Goal: Task Accomplishment & Management: Complete application form

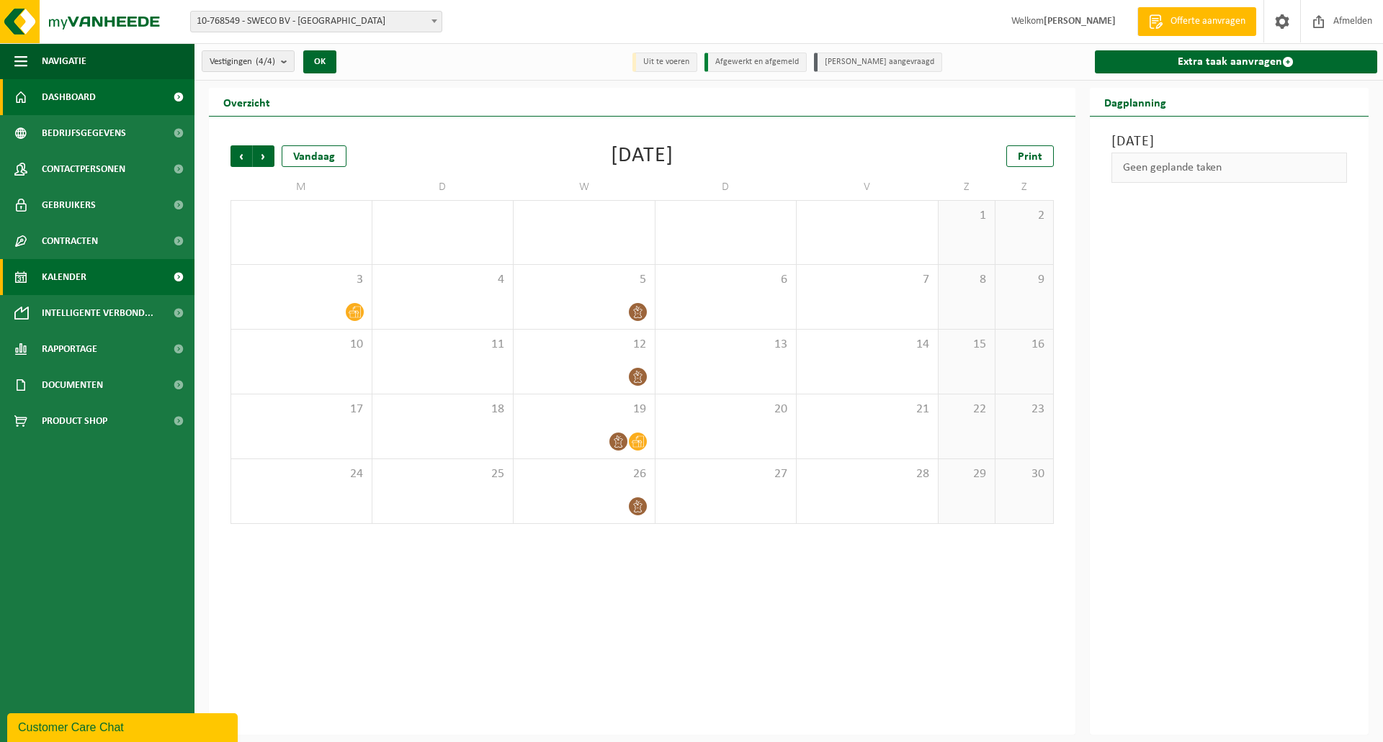
click at [99, 99] on link "Dashboard" at bounding box center [97, 97] width 194 height 36
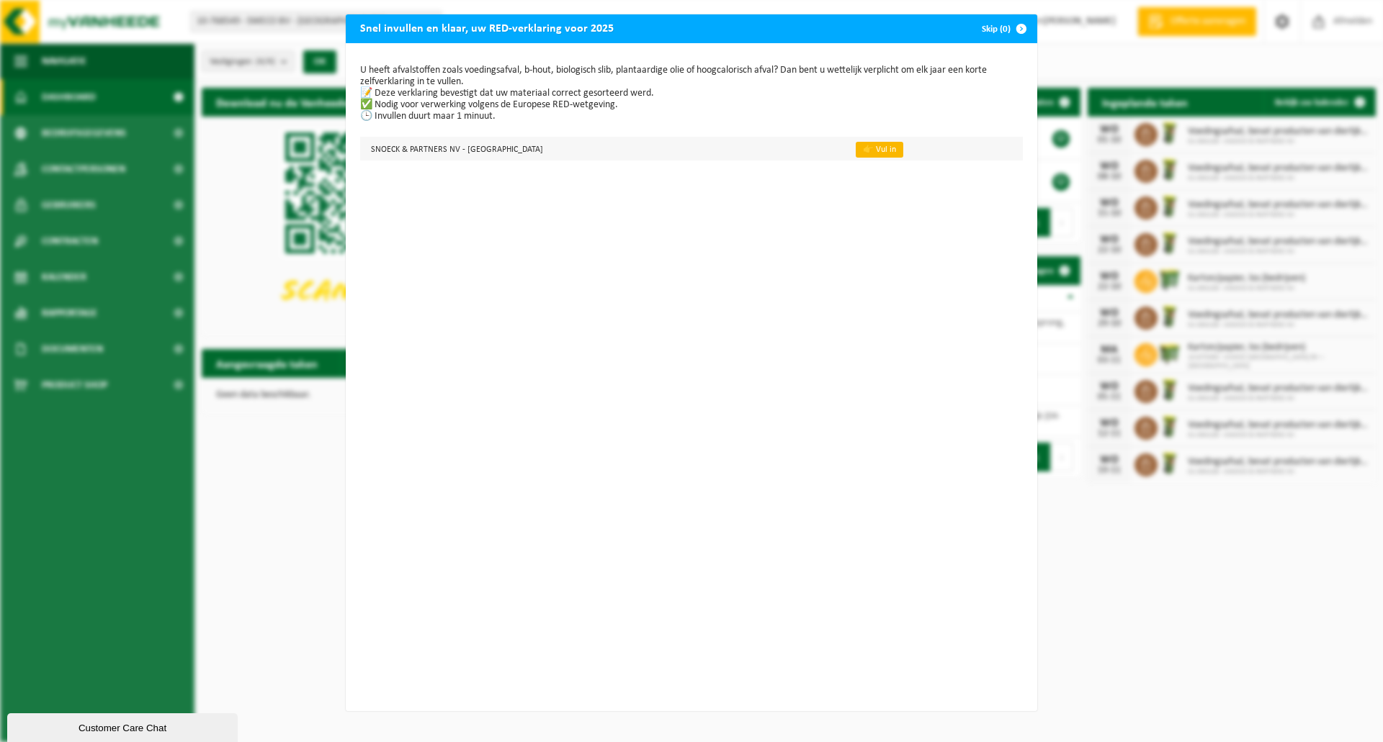
click at [855, 149] on link "👉 Vul in" at bounding box center [879, 150] width 48 height 16
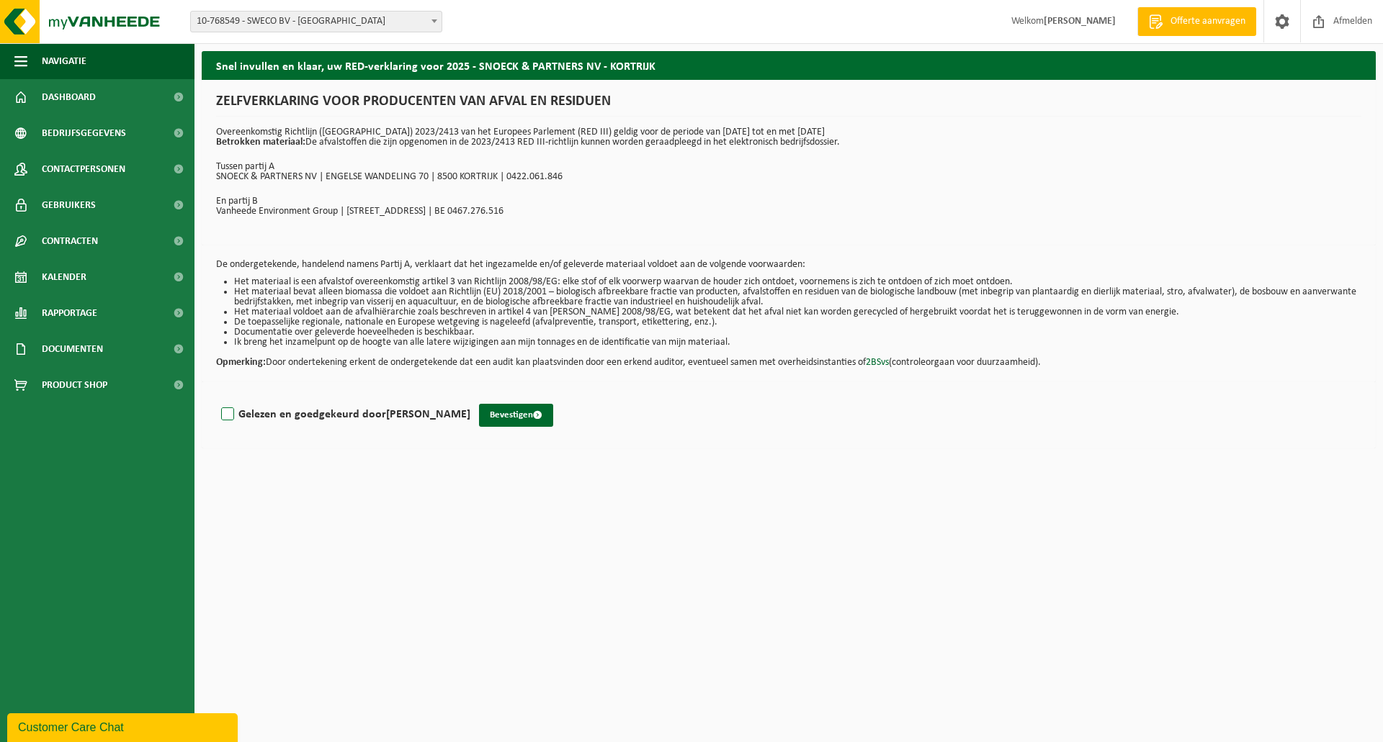
drag, startPoint x: 226, startPoint y: 411, endPoint x: 251, endPoint y: 412, distance: 25.2
click at [226, 411] on label "Gelezen en goedgekeurd door [PERSON_NAME]" at bounding box center [344, 415] width 252 height 22
click at [470, 397] on input "Gelezen en goedgekeurd door [PERSON_NAME]" at bounding box center [470, 396] width 1 height 1
checkbox input "true"
click at [502, 413] on button "Bevestigen" at bounding box center [516, 415] width 74 height 23
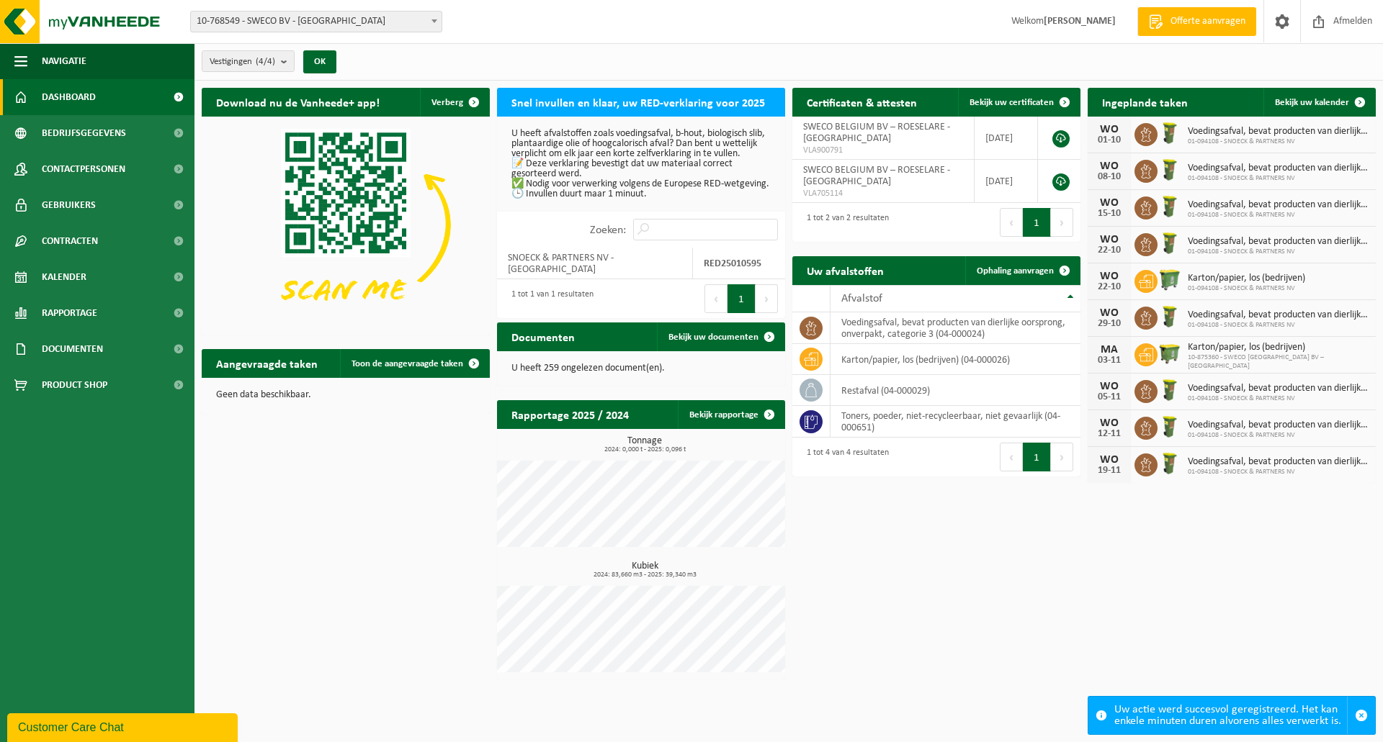
click at [585, 365] on p "U heeft 259 ongelezen document(en)." at bounding box center [640, 369] width 259 height 10
click at [708, 343] on link "Bekijk uw documenten" at bounding box center [720, 337] width 127 height 29
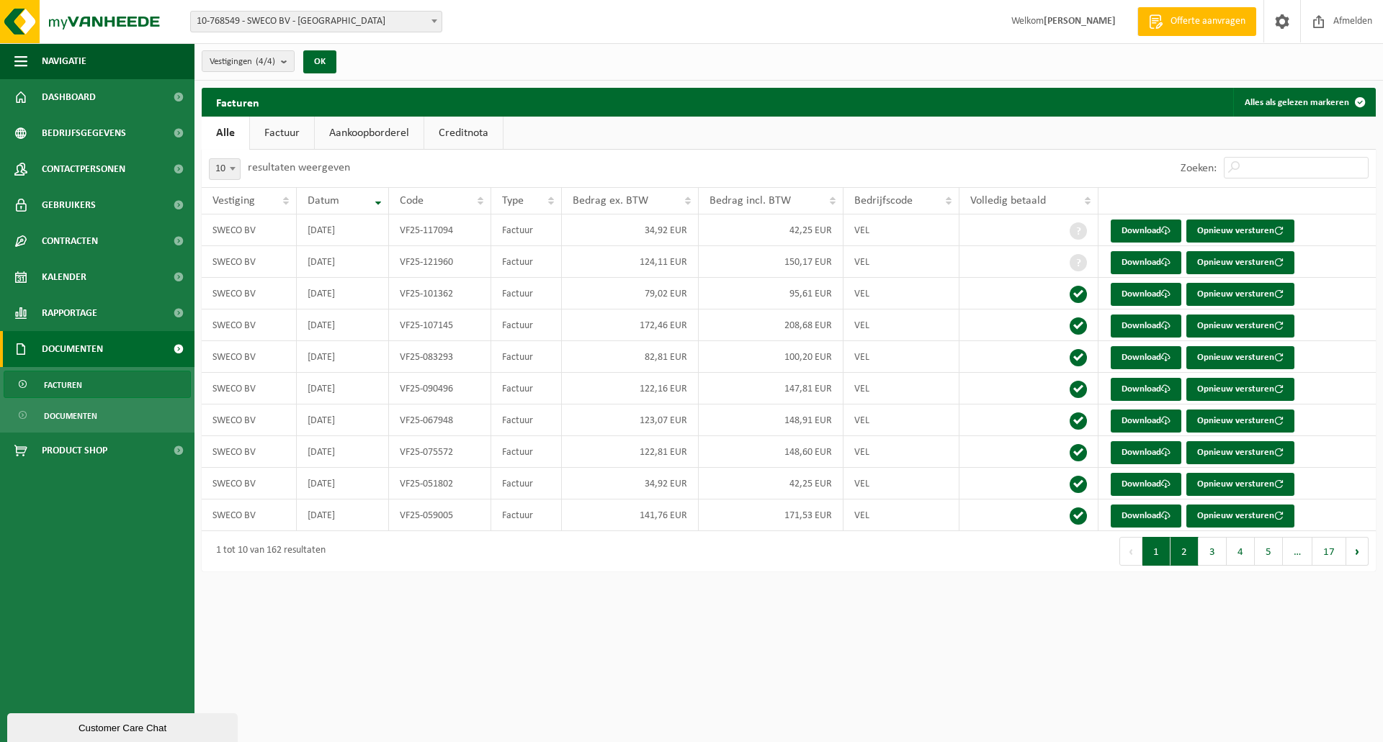
click at [1191, 552] on button "2" at bounding box center [1184, 551] width 28 height 29
click at [1339, 553] on button "17" at bounding box center [1329, 551] width 34 height 29
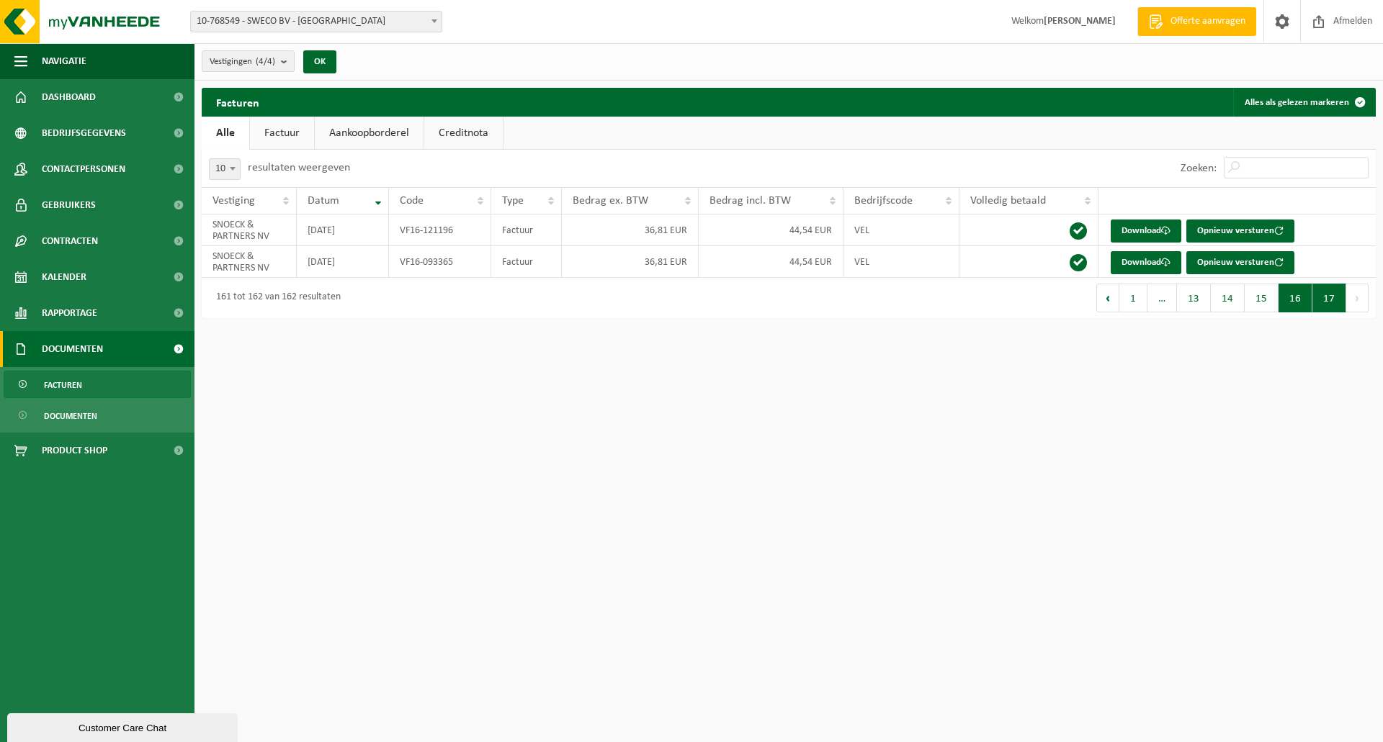
click at [1293, 299] on button "16" at bounding box center [1295, 298] width 34 height 29
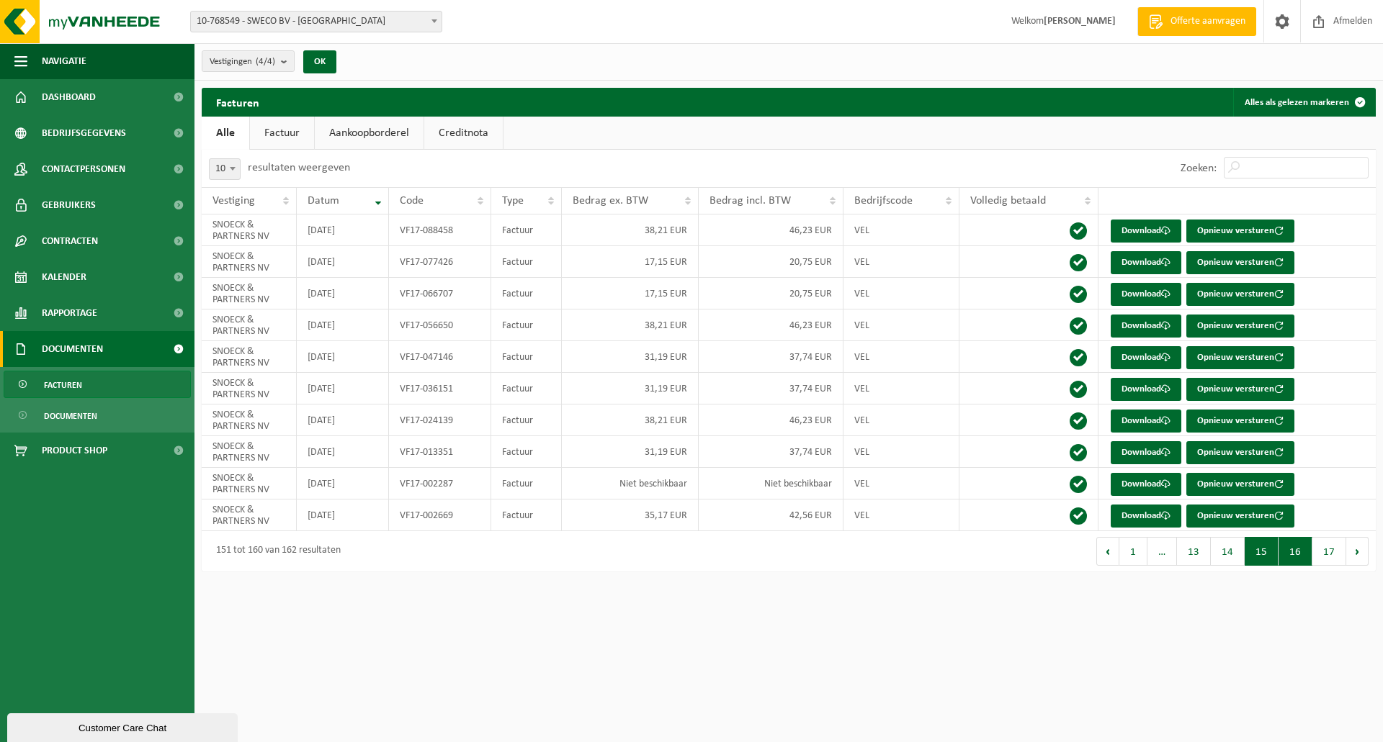
click at [1260, 559] on button "15" at bounding box center [1261, 551] width 34 height 29
click at [1236, 554] on button "14" at bounding box center [1228, 551] width 34 height 29
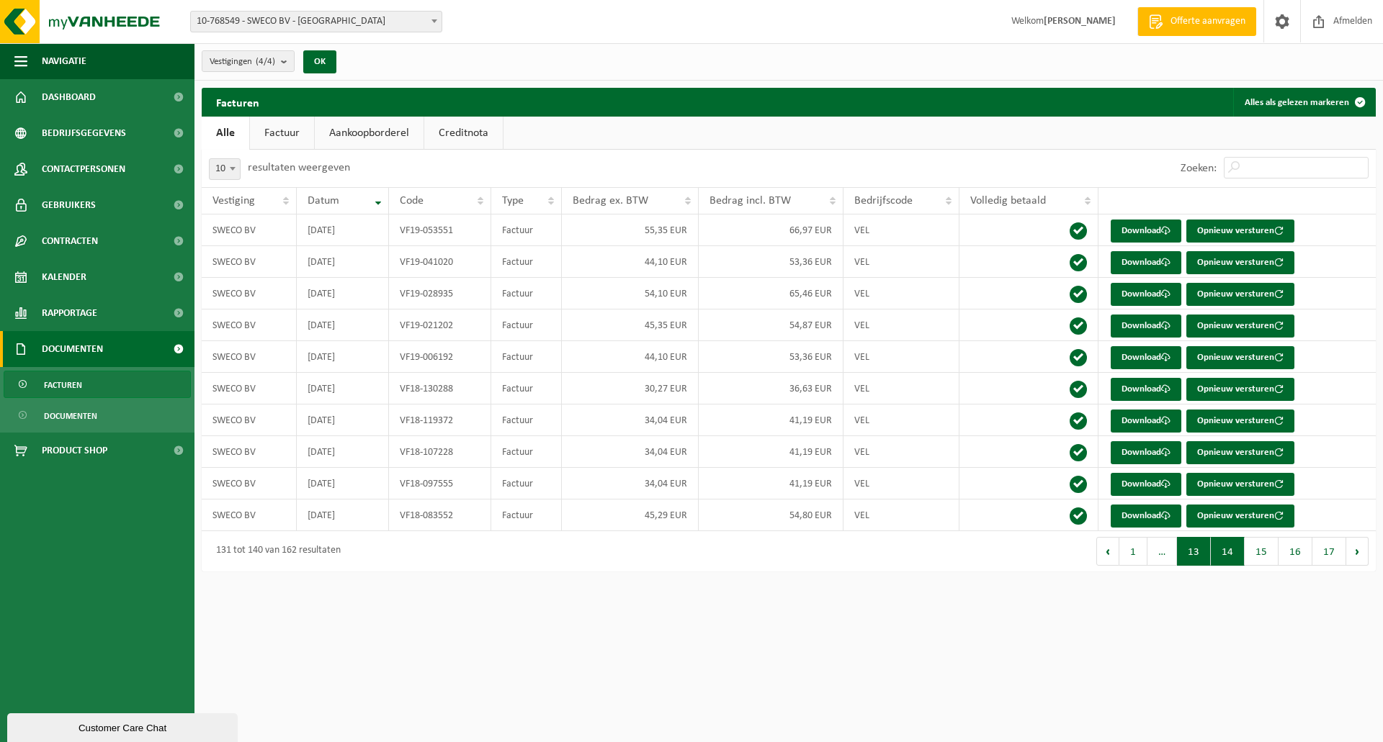
click at [1189, 549] on button "13" at bounding box center [1194, 551] width 34 height 29
click at [1203, 553] on button "12" at bounding box center [1198, 551] width 34 height 29
click at [1203, 553] on button "11" at bounding box center [1198, 551] width 34 height 29
click at [1203, 553] on button "10" at bounding box center [1198, 551] width 34 height 29
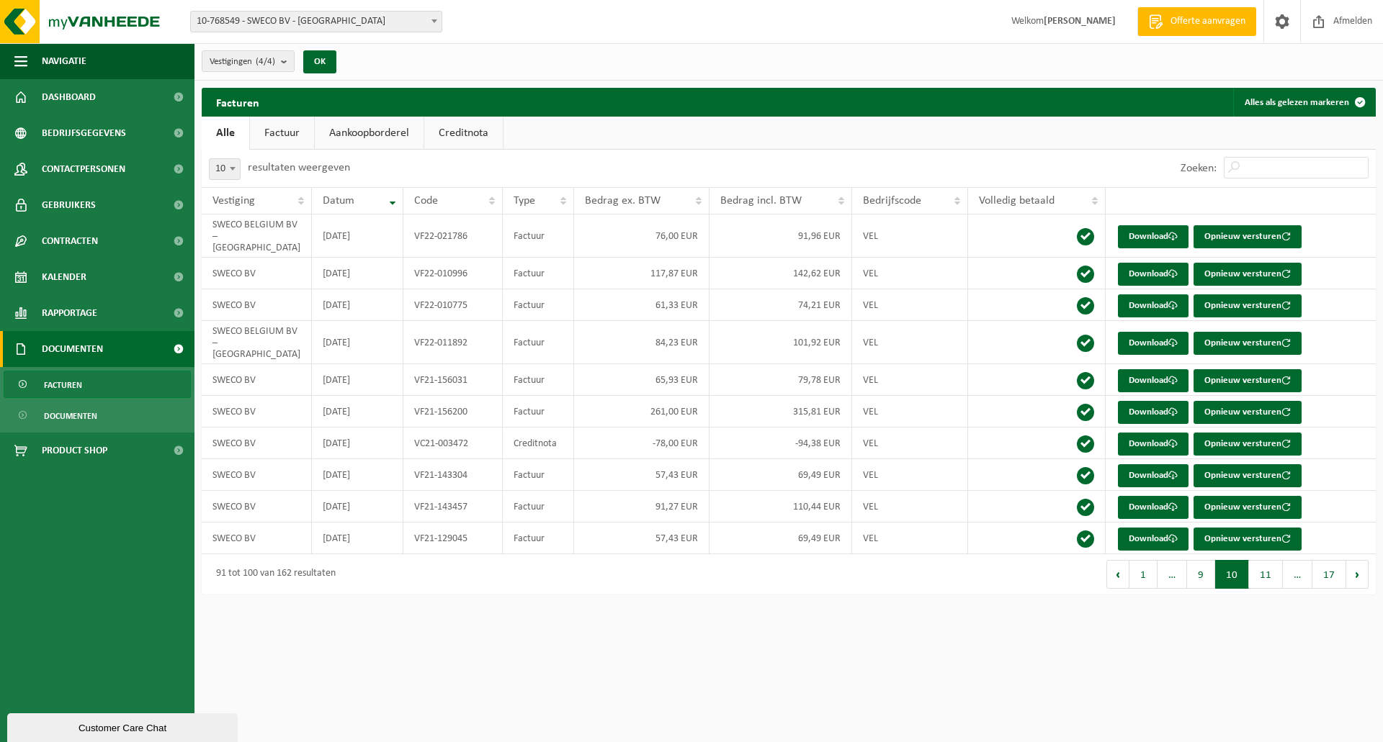
click at [1203, 560] on button "9" at bounding box center [1201, 574] width 28 height 29
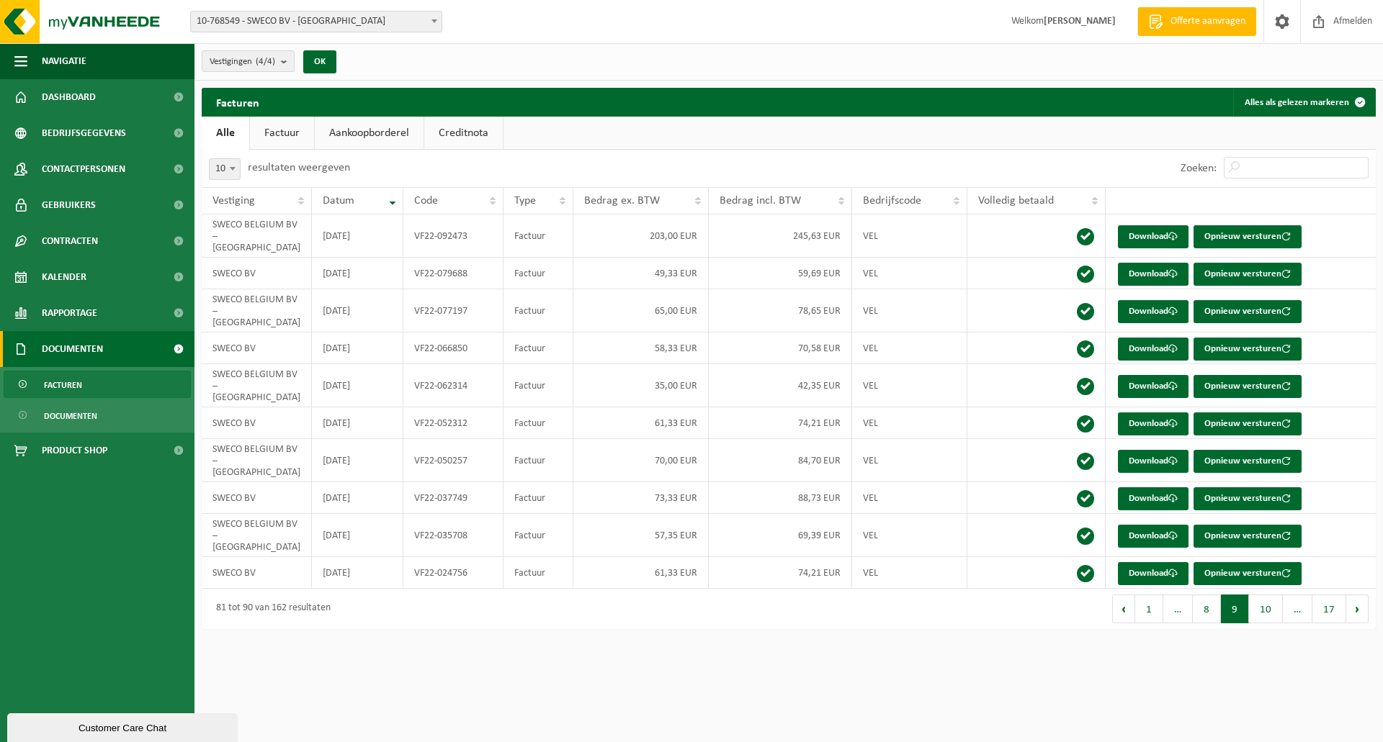
click at [1203, 595] on button "8" at bounding box center [1207, 609] width 28 height 29
click at [1203, 595] on button "7" at bounding box center [1212, 609] width 28 height 29
click at [1203, 595] on button "6" at bounding box center [1212, 609] width 28 height 29
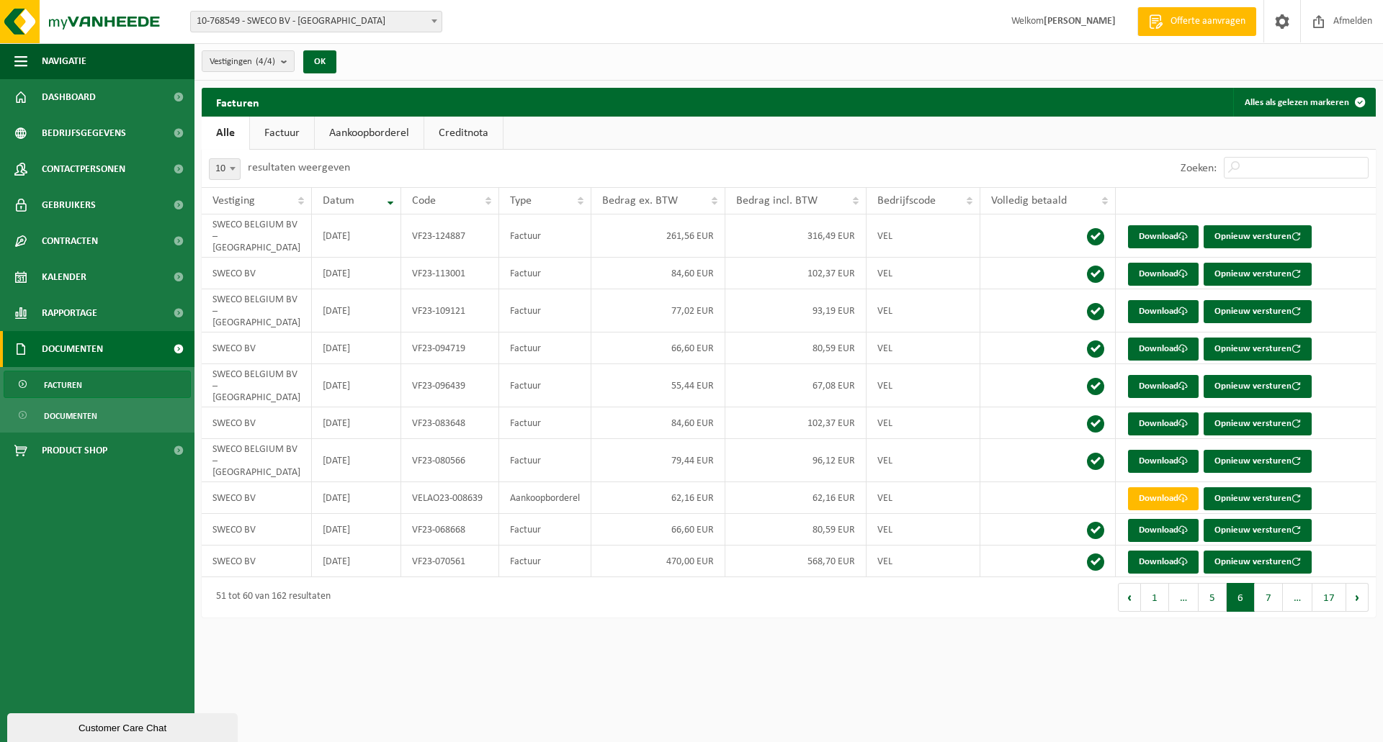
click at [1203, 583] on button "5" at bounding box center [1212, 597] width 28 height 29
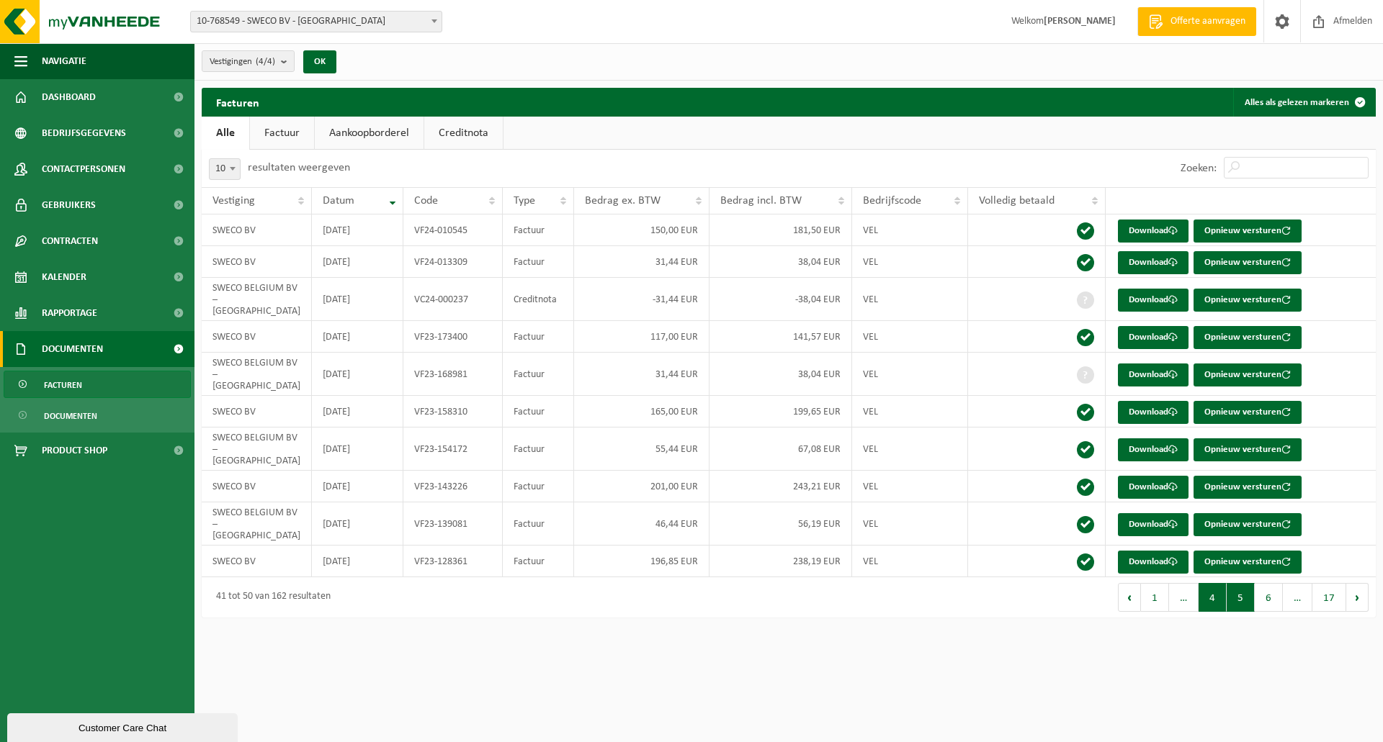
click at [1213, 583] on button "4" at bounding box center [1212, 597] width 28 height 29
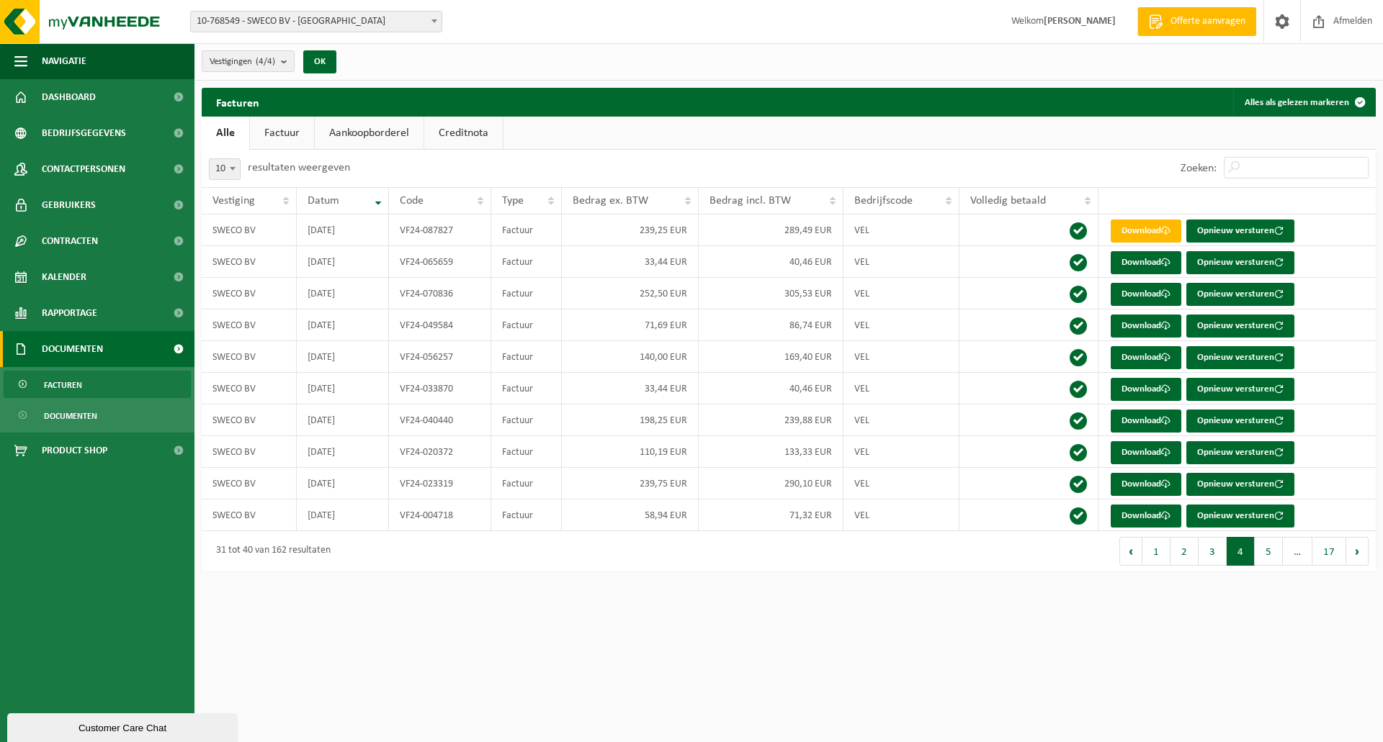
click at [1213, 553] on button "3" at bounding box center [1212, 551] width 28 height 29
click at [1187, 559] on button "2" at bounding box center [1184, 551] width 28 height 29
click at [1142, 420] on link "Download" at bounding box center [1145, 421] width 71 height 23
click at [1156, 390] on link "Download" at bounding box center [1145, 389] width 71 height 23
click at [1141, 358] on link "Download" at bounding box center [1145, 357] width 71 height 23
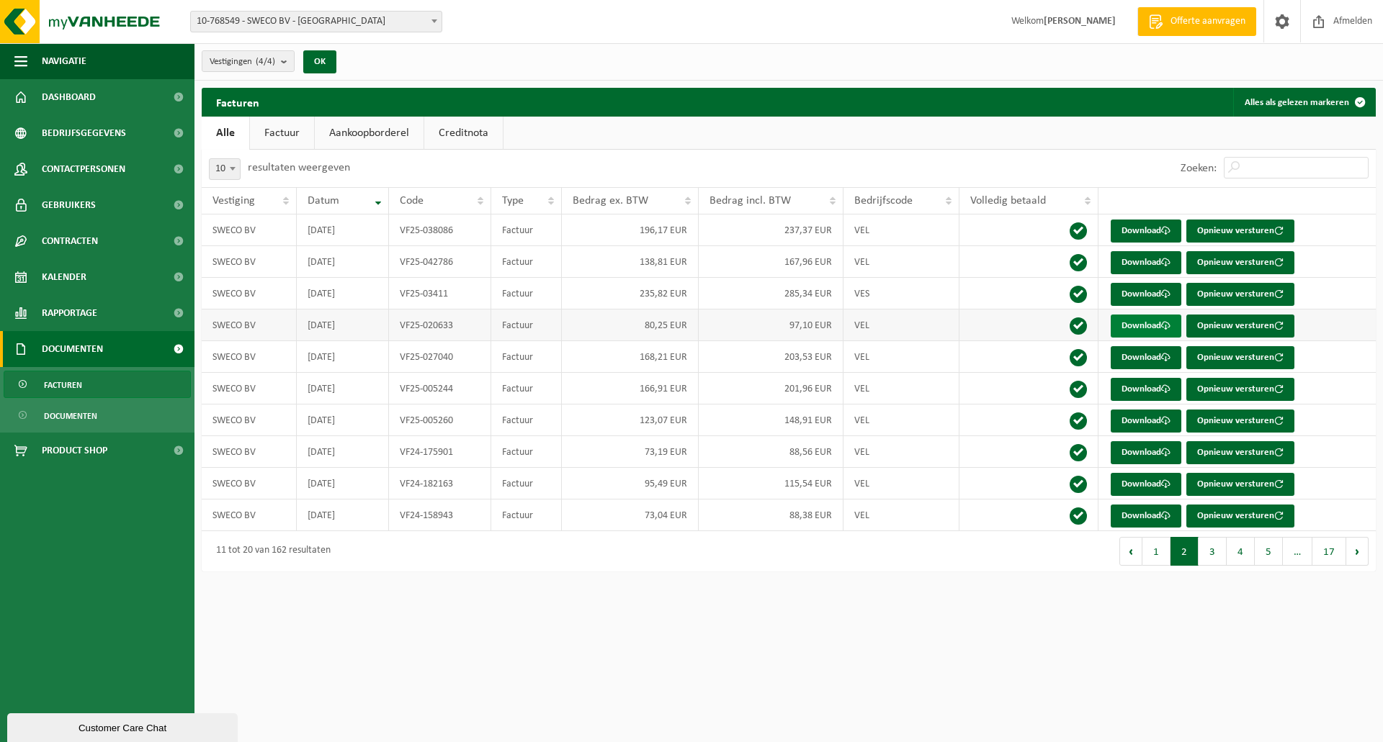
click at [1137, 325] on link "Download" at bounding box center [1145, 326] width 71 height 23
click at [1139, 295] on link "Download" at bounding box center [1145, 294] width 71 height 23
click at [1141, 274] on link "Download" at bounding box center [1145, 262] width 71 height 23
click at [1144, 230] on link "Download" at bounding box center [1145, 231] width 71 height 23
click at [1163, 553] on button "1" at bounding box center [1156, 551] width 28 height 29
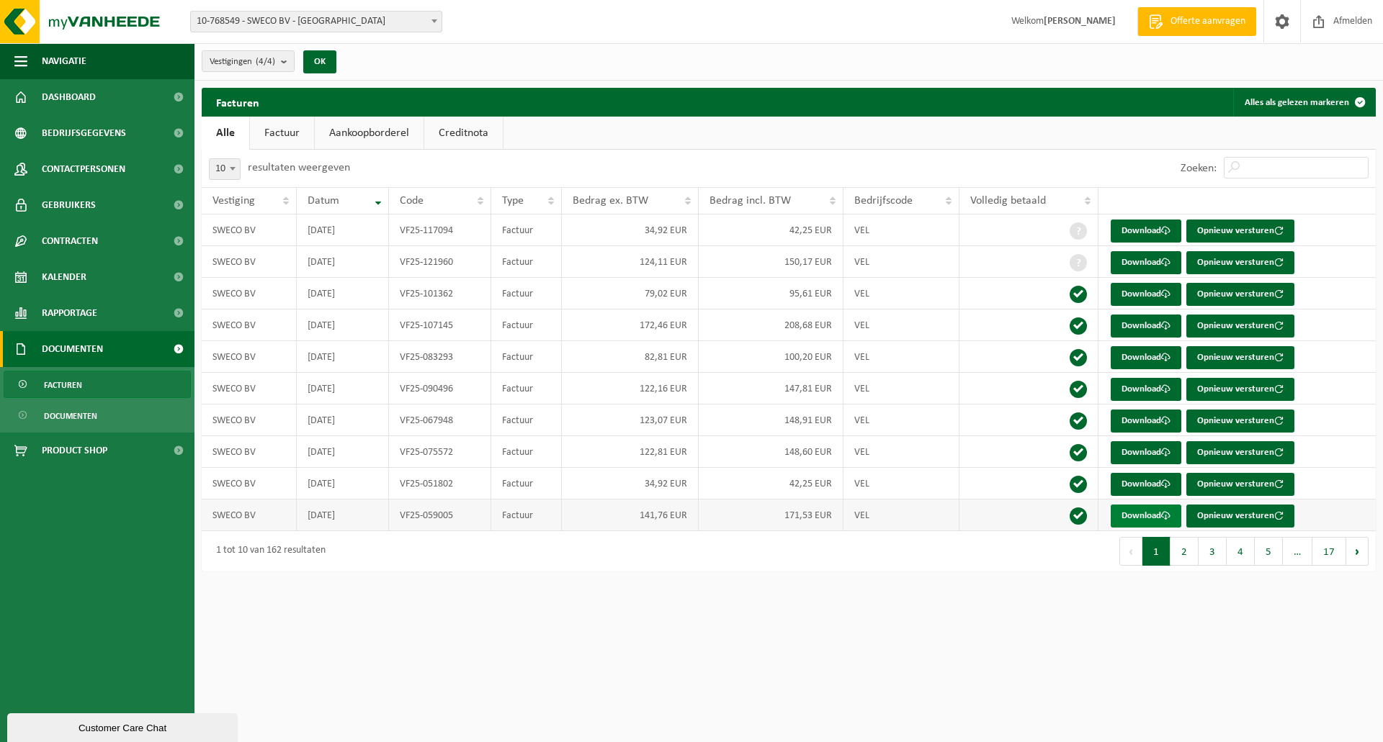
click at [1154, 514] on link "Download" at bounding box center [1145, 516] width 71 height 23
click at [1164, 482] on span at bounding box center [1165, 484] width 9 height 9
click at [1162, 453] on link "Download" at bounding box center [1145, 452] width 71 height 23
click at [1158, 427] on link "Download" at bounding box center [1145, 421] width 71 height 23
click at [1151, 390] on link "Download" at bounding box center [1145, 389] width 71 height 23
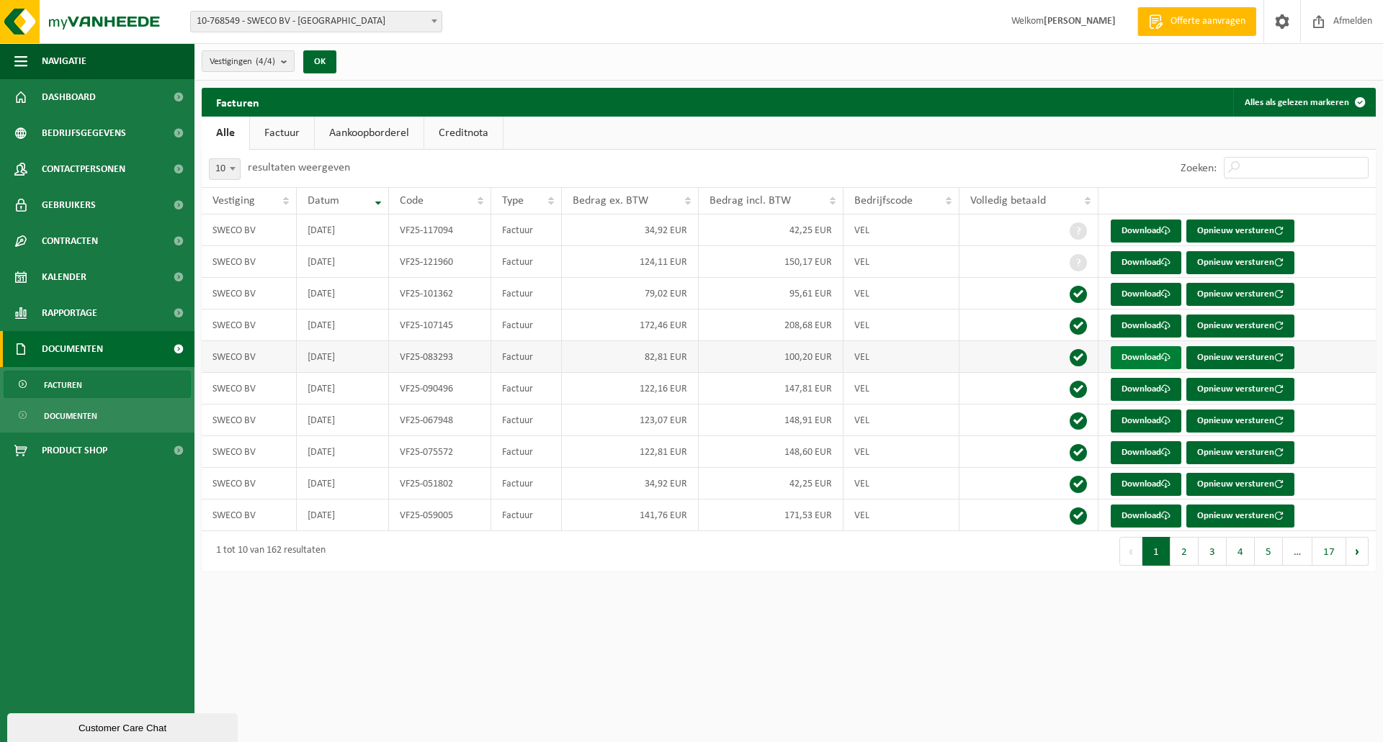
click at [1149, 359] on link "Download" at bounding box center [1145, 357] width 71 height 23
click at [1143, 331] on link "Download" at bounding box center [1145, 326] width 71 height 23
click at [1138, 297] on link "Download" at bounding box center [1145, 294] width 71 height 23
click at [1157, 260] on link "Download" at bounding box center [1145, 262] width 71 height 23
click at [1144, 235] on link "Download" at bounding box center [1145, 231] width 71 height 23
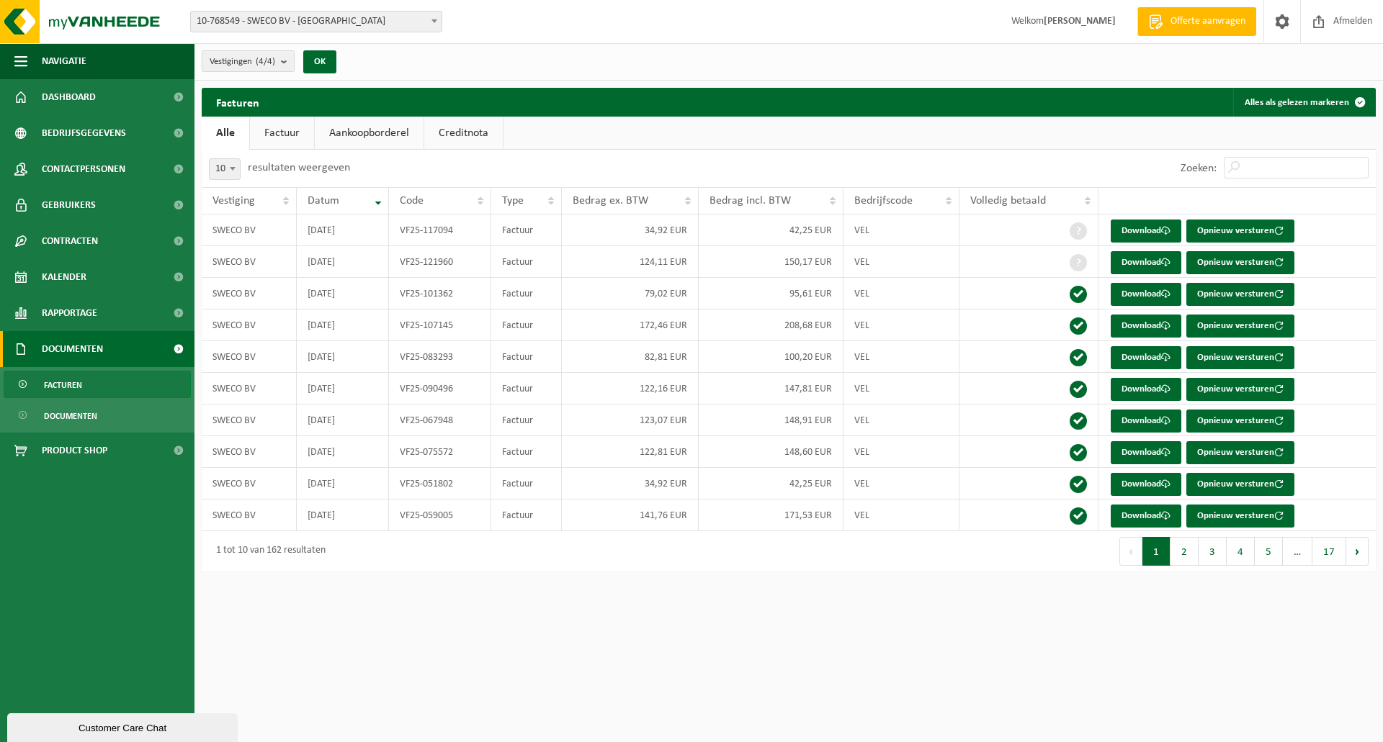
drag, startPoint x: 286, startPoint y: 134, endPoint x: 305, endPoint y: 131, distance: 18.9
click at [286, 134] on link "Factuur" at bounding box center [282, 133] width 64 height 33
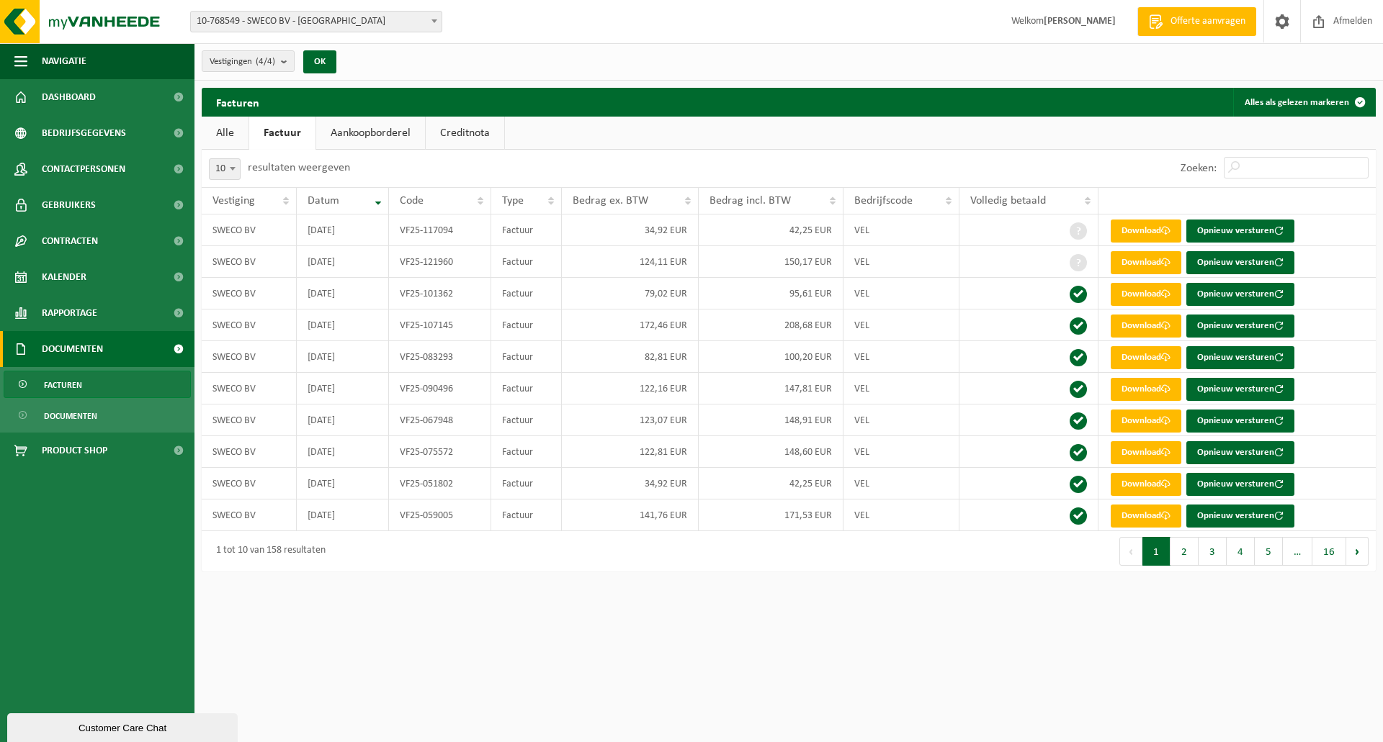
click at [364, 125] on link "Aankoopborderel" at bounding box center [370, 133] width 109 height 33
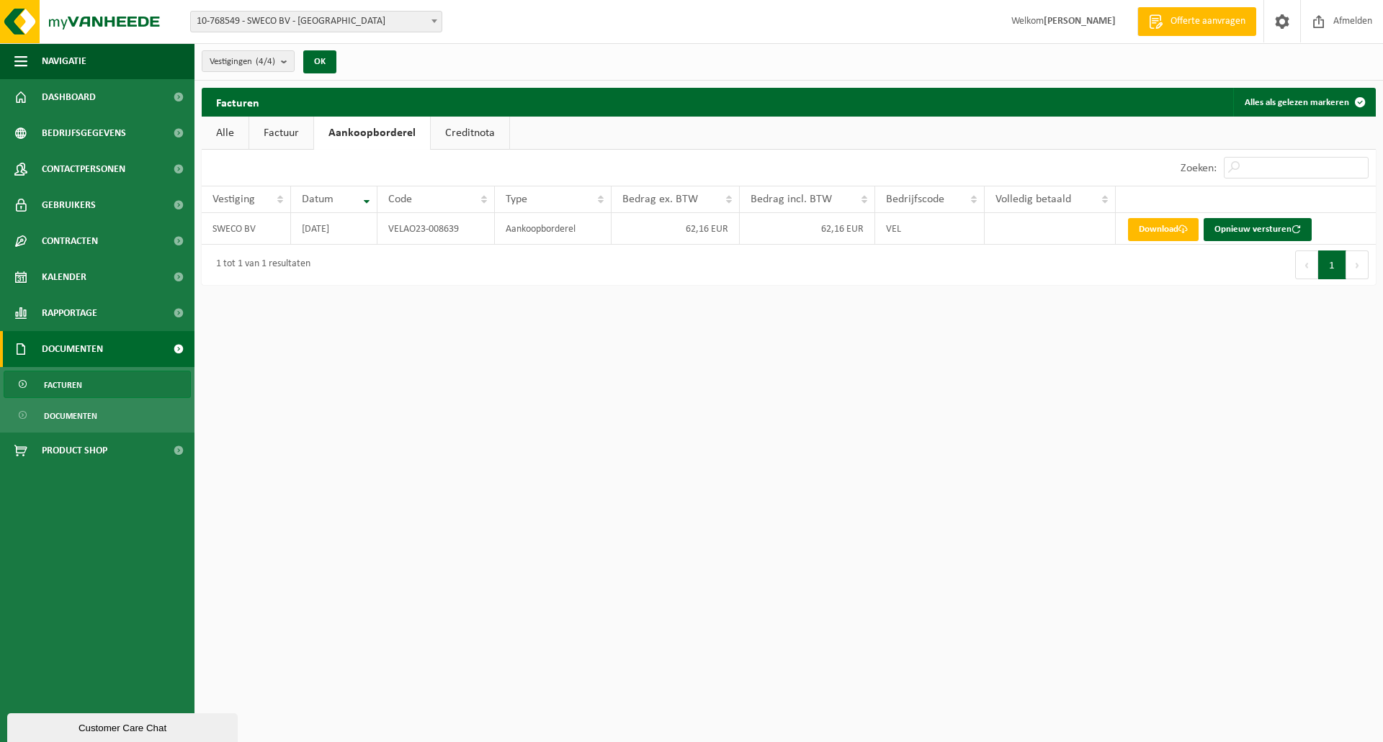
click at [457, 125] on link "Creditnota" at bounding box center [470, 133] width 78 height 33
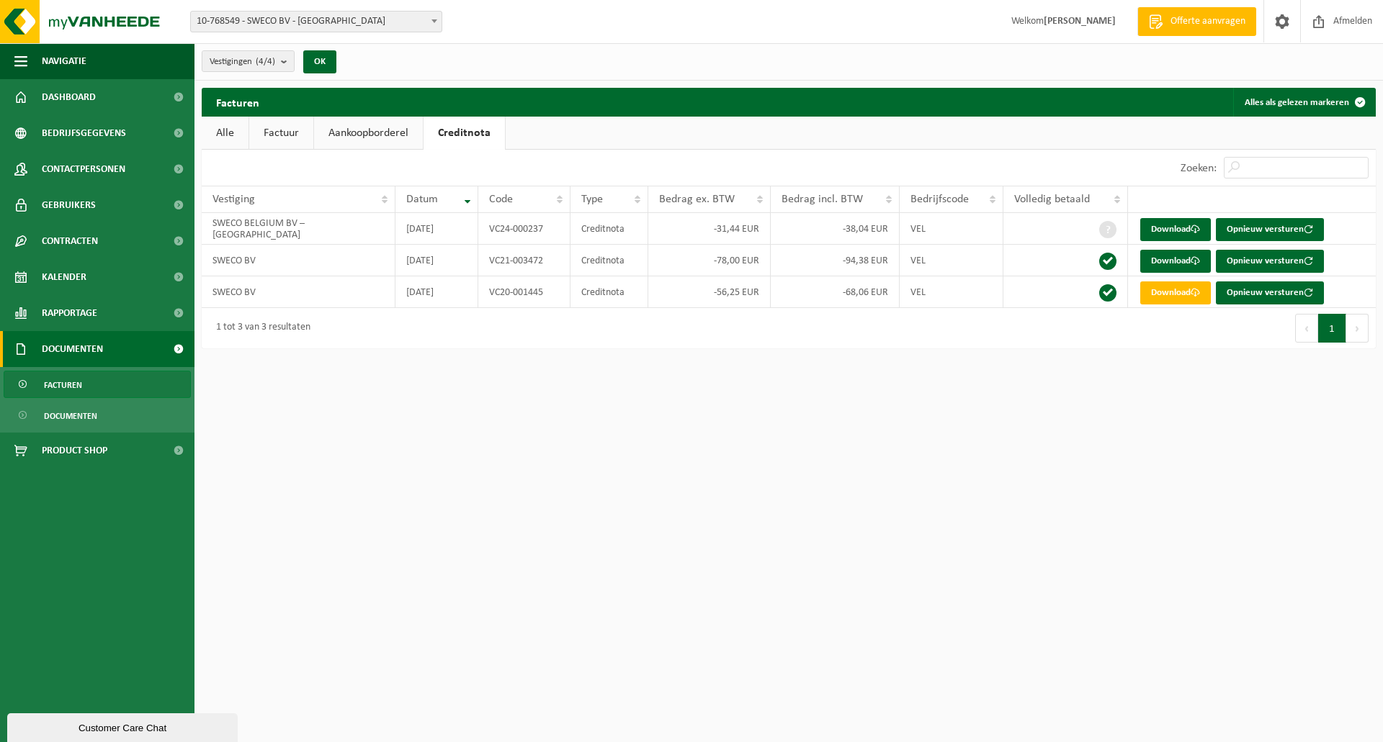
click at [215, 130] on link "Alle" at bounding box center [225, 133] width 47 height 33
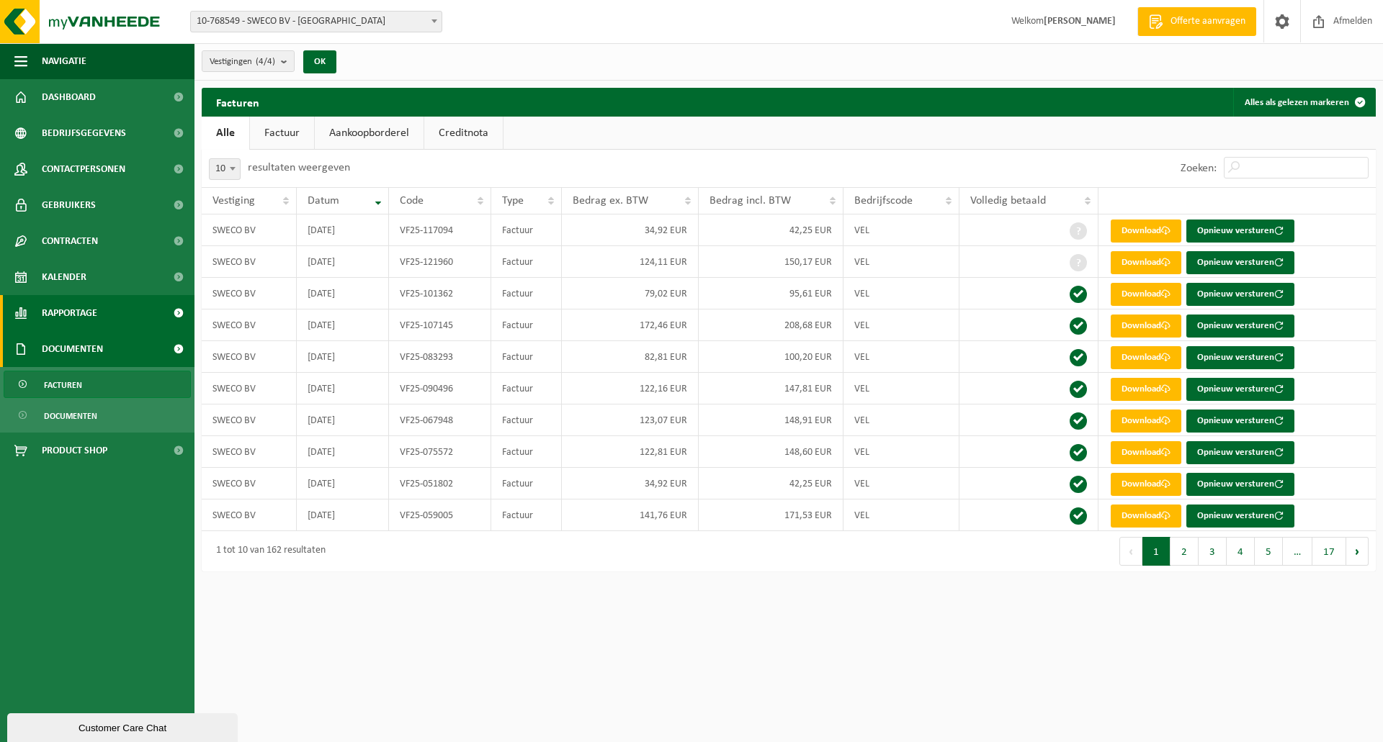
click at [99, 301] on link "Rapportage" at bounding box center [97, 313] width 194 height 36
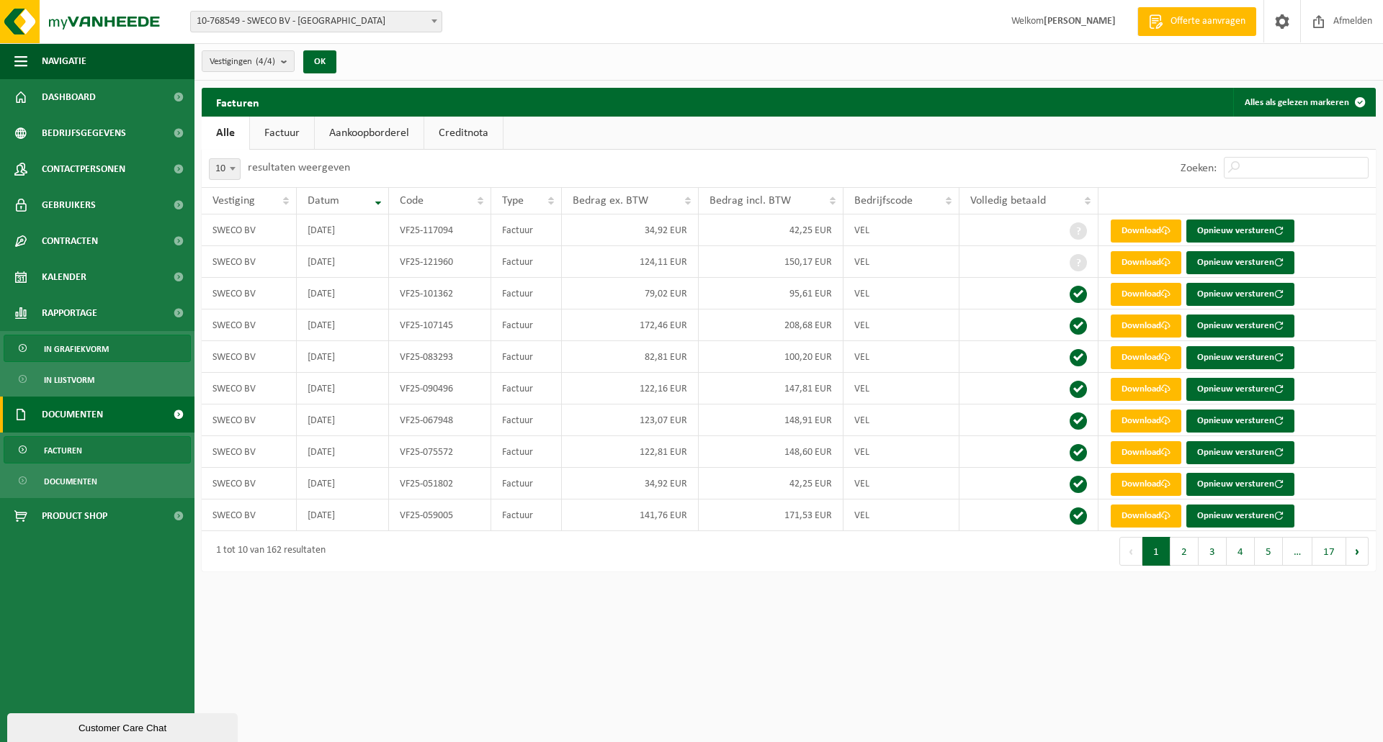
click at [83, 349] on span "In grafiekvorm" at bounding box center [76, 349] width 65 height 27
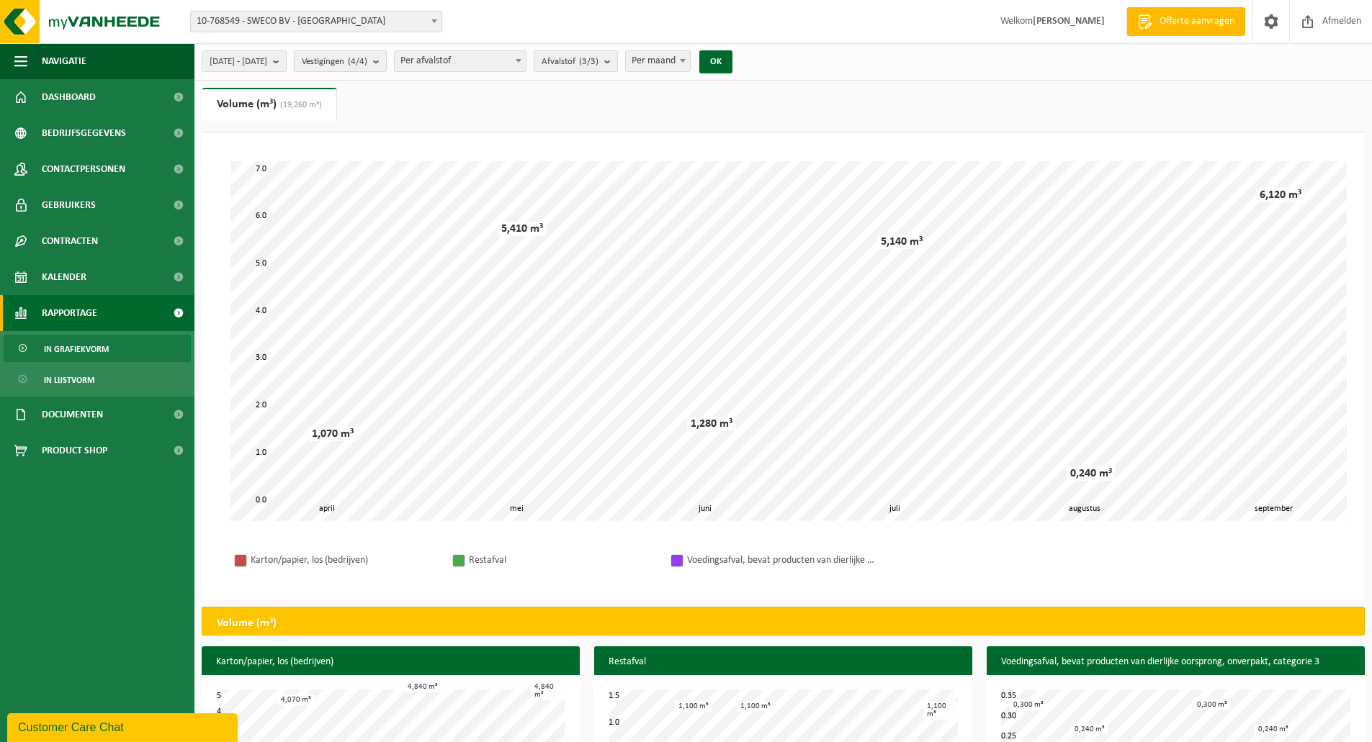
click at [352, 63] on span "Vestigingen (4/4)" at bounding box center [335, 62] width 66 height 22
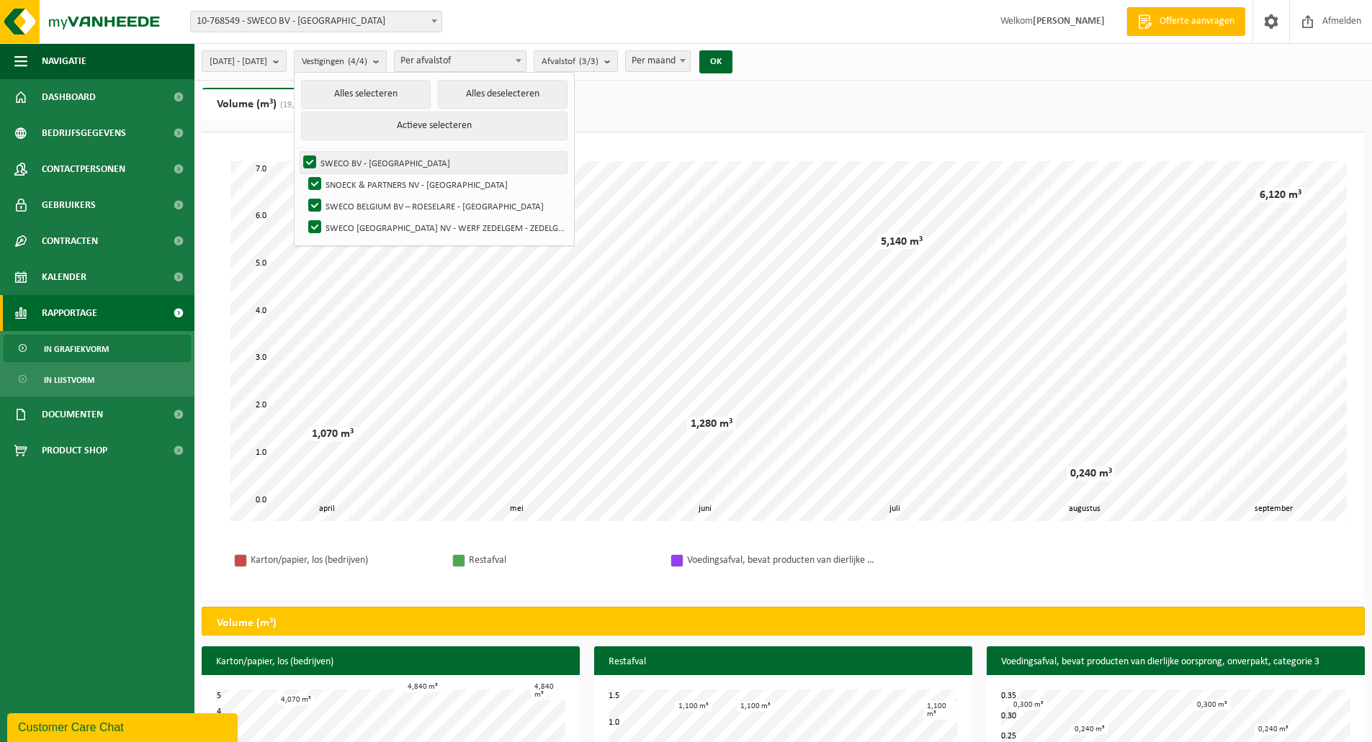
click at [412, 163] on label "SWECO BV - [GEOGRAPHIC_DATA]" at bounding box center [433, 163] width 266 height 22
click at [298, 152] on input "SWECO BV - [GEOGRAPHIC_DATA]" at bounding box center [297, 151] width 1 height 1
checkbox input "false"
click at [349, 180] on label "SNOECK & PARTNERS NV - [GEOGRAPHIC_DATA]" at bounding box center [436, 185] width 262 height 22
click at [303, 174] on input "SNOECK & PARTNERS NV - [GEOGRAPHIC_DATA]" at bounding box center [302, 173] width 1 height 1
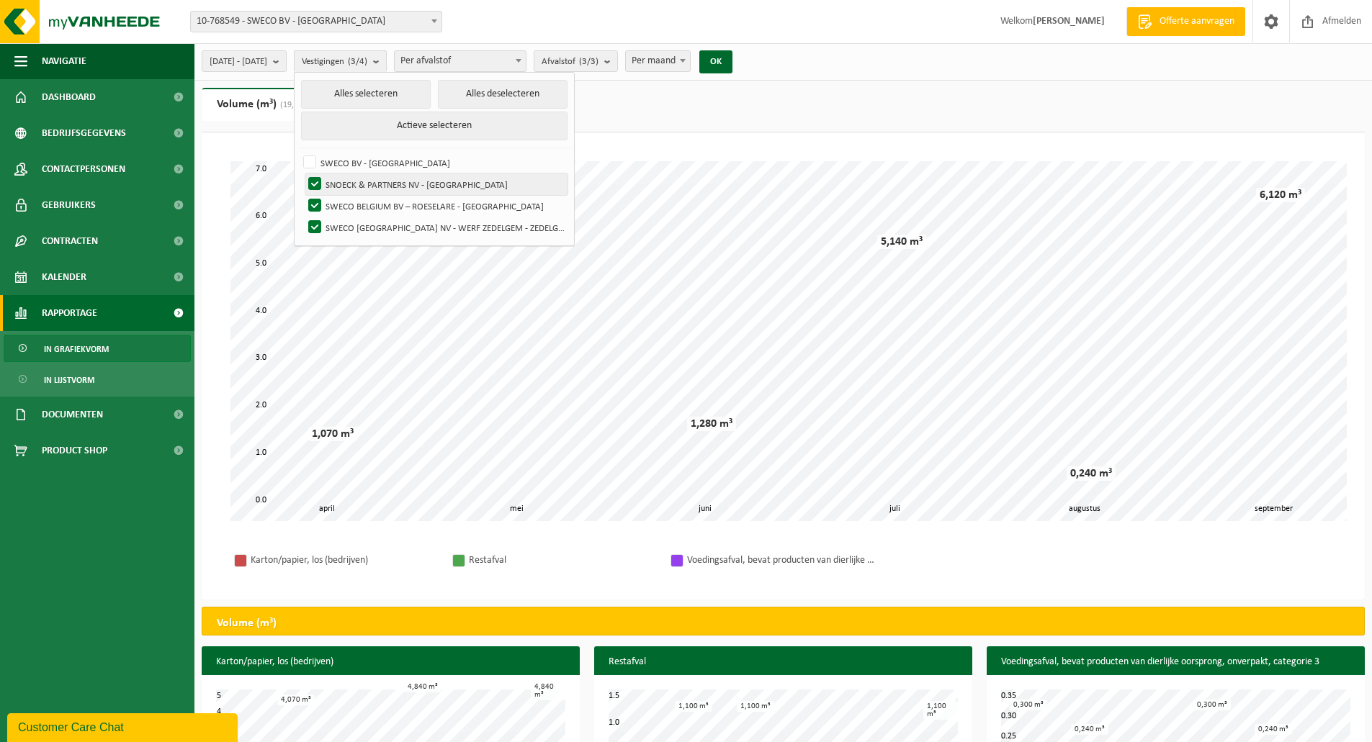
checkbox input "false"
drag, startPoint x: 349, startPoint y: 200, endPoint x: 354, endPoint y: 185, distance: 15.9
click at [349, 199] on label "SWECO BELGIUM BV – ROESELARE - [GEOGRAPHIC_DATA]" at bounding box center [436, 206] width 262 height 22
click at [303, 195] on input "SWECO BELGIUM BV – ROESELARE - [GEOGRAPHIC_DATA]" at bounding box center [302, 194] width 1 height 1
checkbox input "false"
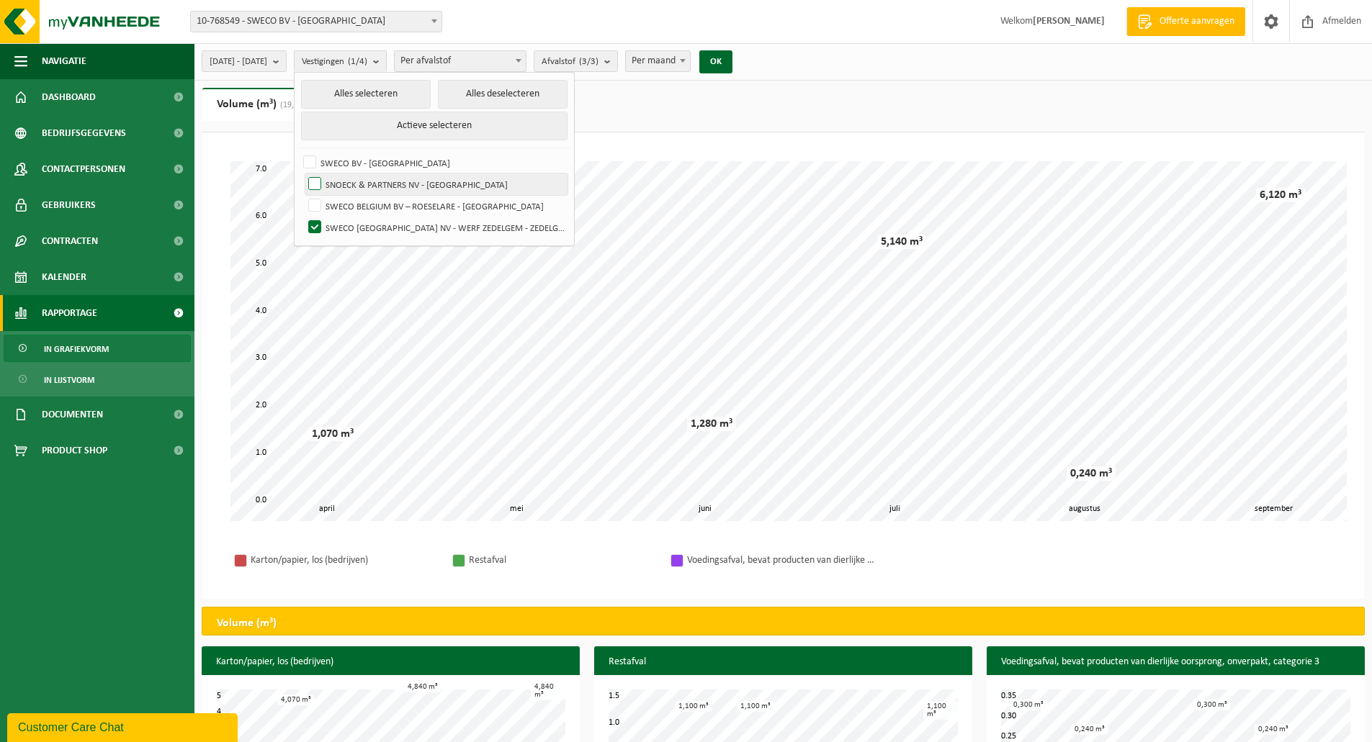
drag, startPoint x: 357, startPoint y: 177, endPoint x: 357, endPoint y: 189, distance: 12.2
click at [357, 178] on label "SNOECK & PARTNERS NV - [GEOGRAPHIC_DATA]" at bounding box center [436, 185] width 262 height 22
click at [303, 174] on input "SNOECK & PARTNERS NV - [GEOGRAPHIC_DATA]" at bounding box center [302, 173] width 1 height 1
checkbox input "true"
click at [358, 218] on label "SWECO [GEOGRAPHIC_DATA] NV - WERF ZEDELGEM - ZEDELGEM" at bounding box center [436, 228] width 262 height 22
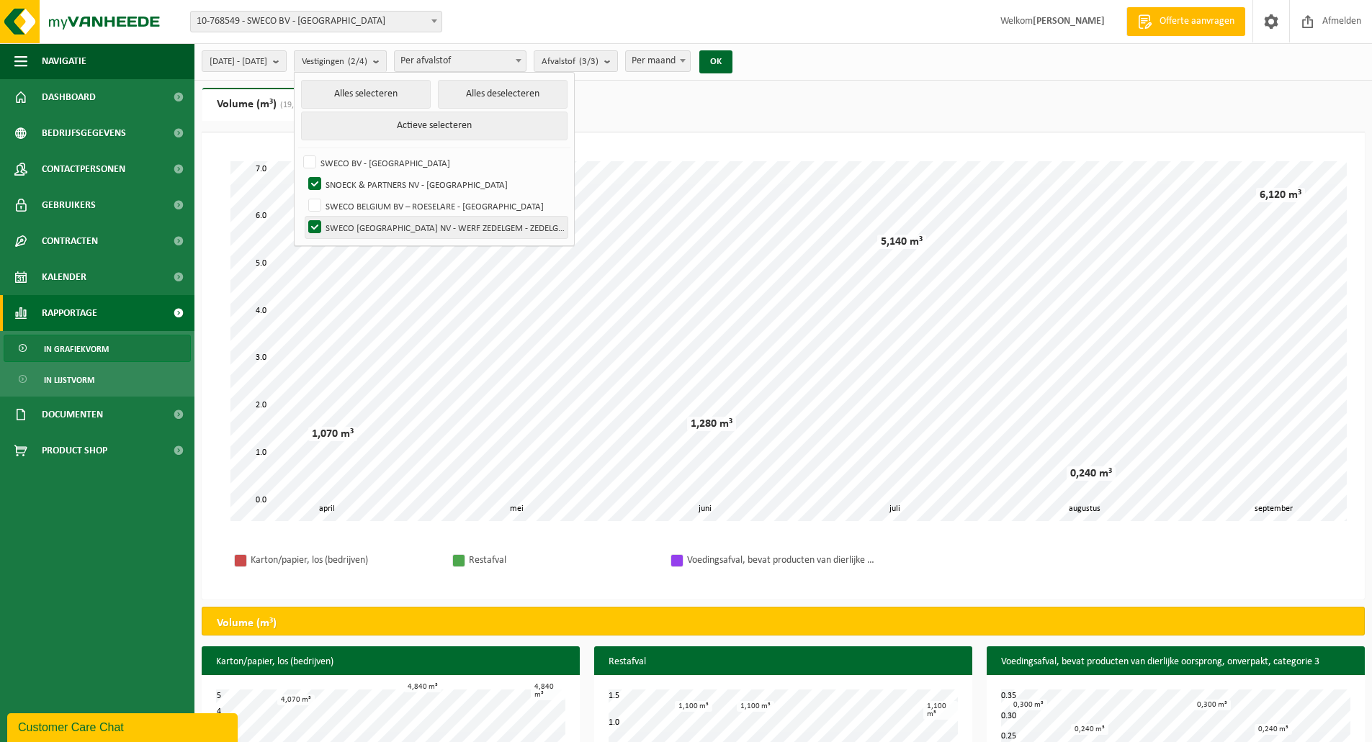
click at [303, 217] on input "SWECO [GEOGRAPHIC_DATA] NV - WERF ZEDELGEM - ZEDELGEM" at bounding box center [302, 216] width 1 height 1
checkbox input "false"
drag, startPoint x: 395, startPoint y: 94, endPoint x: 417, endPoint y: 133, distance: 43.9
click at [417, 133] on li "Alles selecteren Alles deselecteren Actieve selecteren" at bounding box center [434, 114] width 272 height 68
click at [449, 125] on button "Actieve selecteren" at bounding box center [434, 126] width 266 height 29
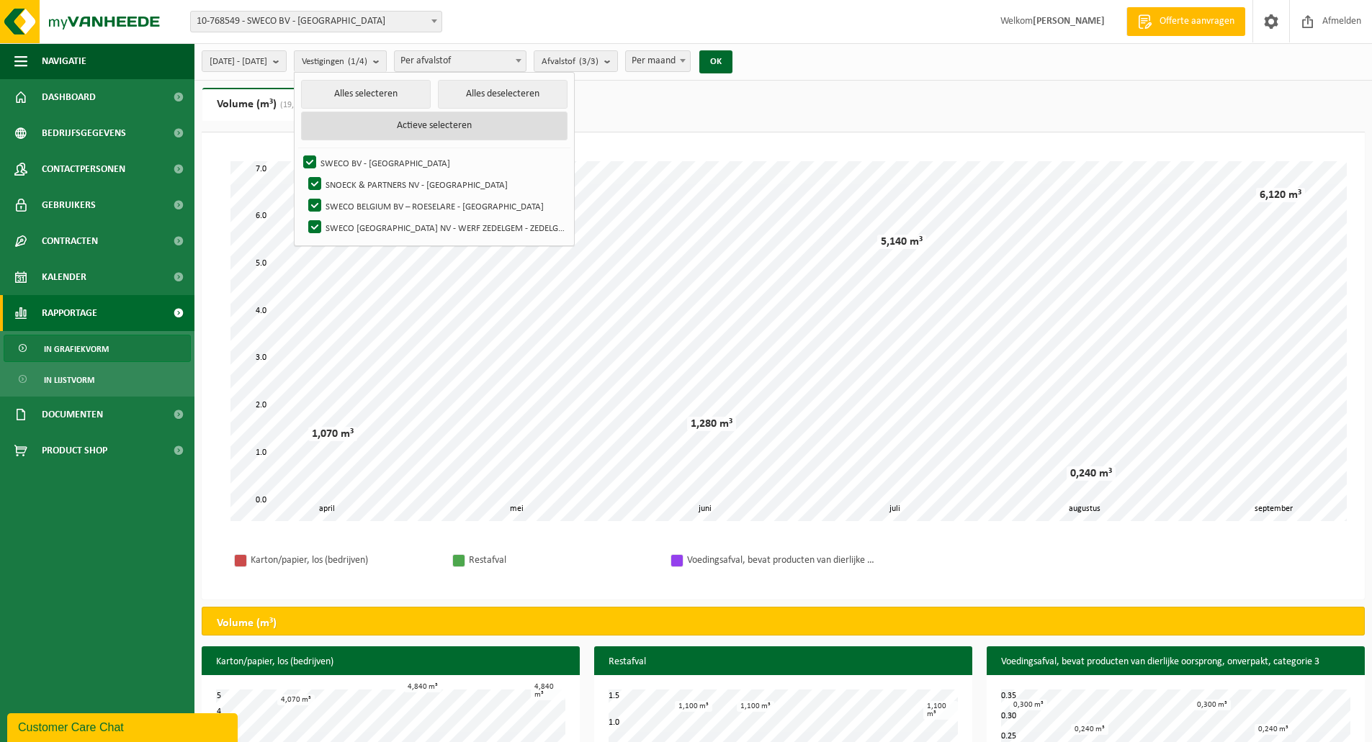
checkbox input "true"
click at [342, 159] on label "SWECO BV - [GEOGRAPHIC_DATA]" at bounding box center [433, 163] width 266 height 22
click at [298, 152] on input "SWECO BV - [GEOGRAPHIC_DATA]" at bounding box center [297, 151] width 1 height 1
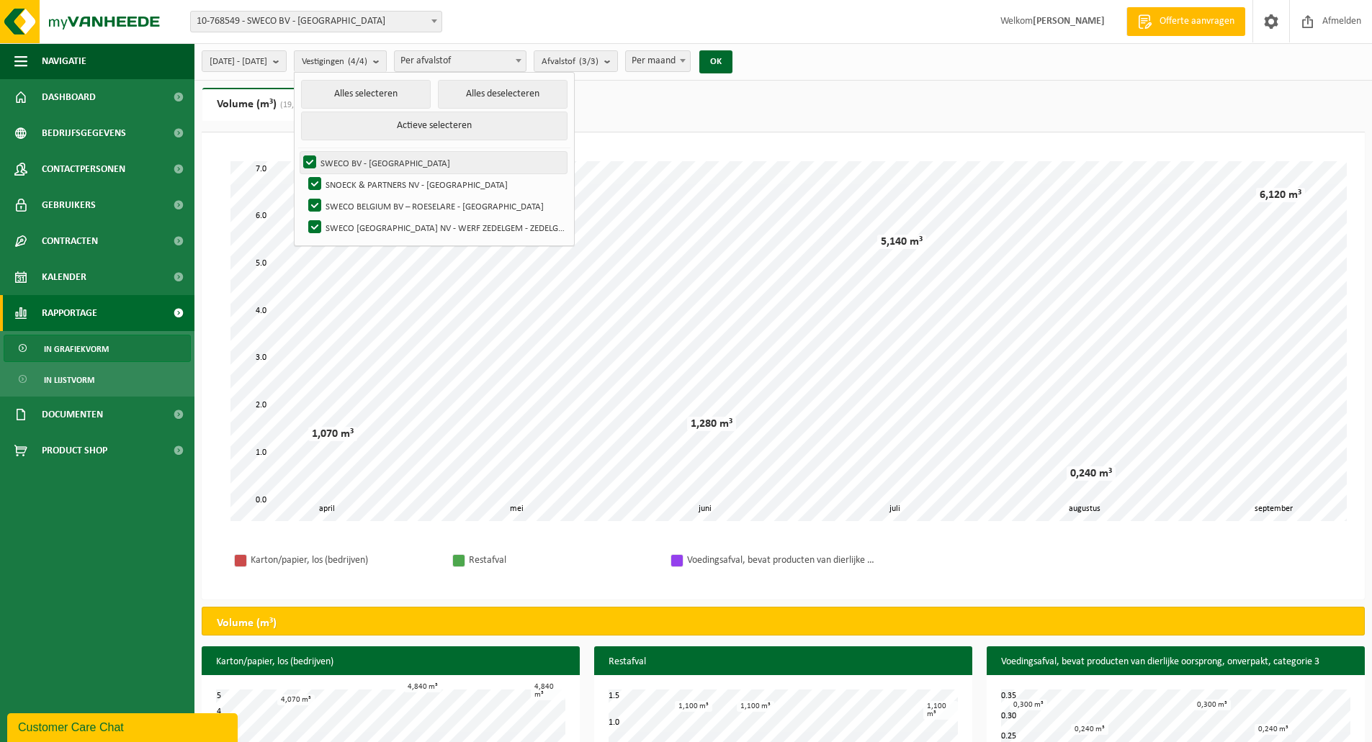
checkbox input "false"
click at [354, 179] on label "SNOECK & PARTNERS NV - [GEOGRAPHIC_DATA]" at bounding box center [436, 185] width 262 height 22
click at [303, 174] on input "SNOECK & PARTNERS NV - [GEOGRAPHIC_DATA]" at bounding box center [302, 173] width 1 height 1
checkbox input "false"
click at [358, 225] on label "SWECO [GEOGRAPHIC_DATA] NV - WERF ZEDELGEM - ZEDELGEM" at bounding box center [436, 228] width 262 height 22
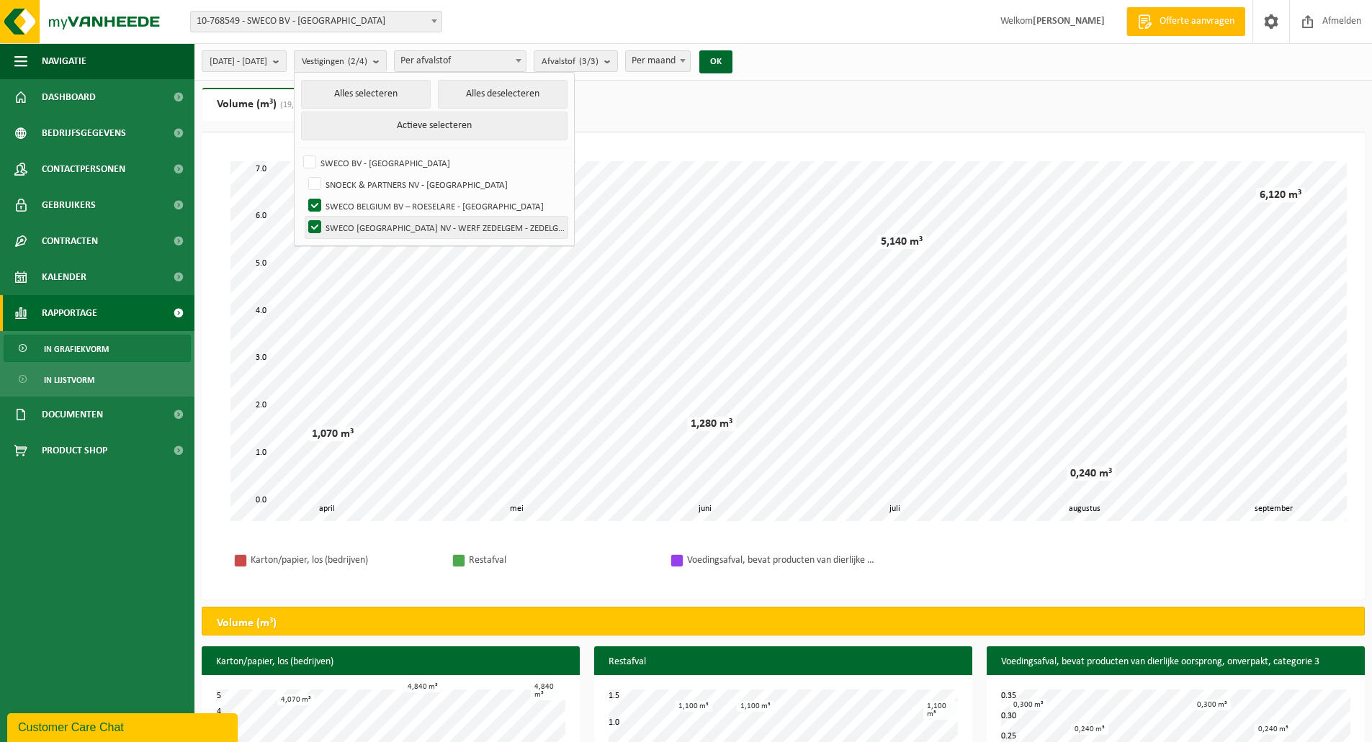
click at [303, 217] on input "SWECO [GEOGRAPHIC_DATA] NV - WERF ZEDELGEM - ZEDELGEM" at bounding box center [302, 216] width 1 height 1
checkbox input "false"
click at [350, 185] on label "SNOECK & PARTNERS NV - [GEOGRAPHIC_DATA]" at bounding box center [436, 185] width 262 height 22
click at [303, 174] on input "SNOECK & PARTNERS NV - [GEOGRAPHIC_DATA]" at bounding box center [302, 173] width 1 height 1
checkbox input "true"
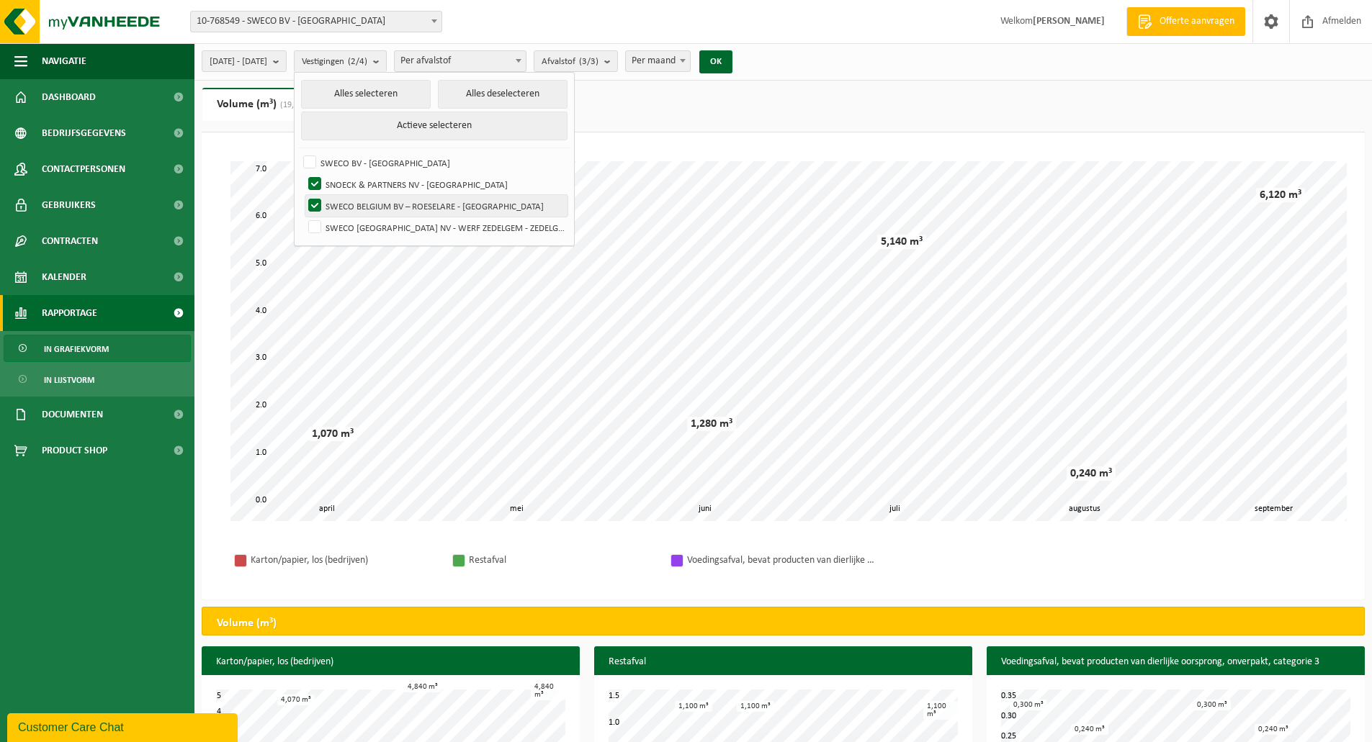
click at [351, 202] on label "SWECO BELGIUM BV – ROESELARE - [GEOGRAPHIC_DATA]" at bounding box center [436, 206] width 262 height 22
click at [303, 195] on input "SWECO BELGIUM BV – ROESELARE - [GEOGRAPHIC_DATA]" at bounding box center [302, 194] width 1 height 1
checkbox input "false"
click at [519, 32] on div "Vestiging: 10-768549 - SWECO BV - BRUSSEL 01-094108 - SNOECK & PARTNERS NV - KO…" at bounding box center [686, 22] width 1372 height 44
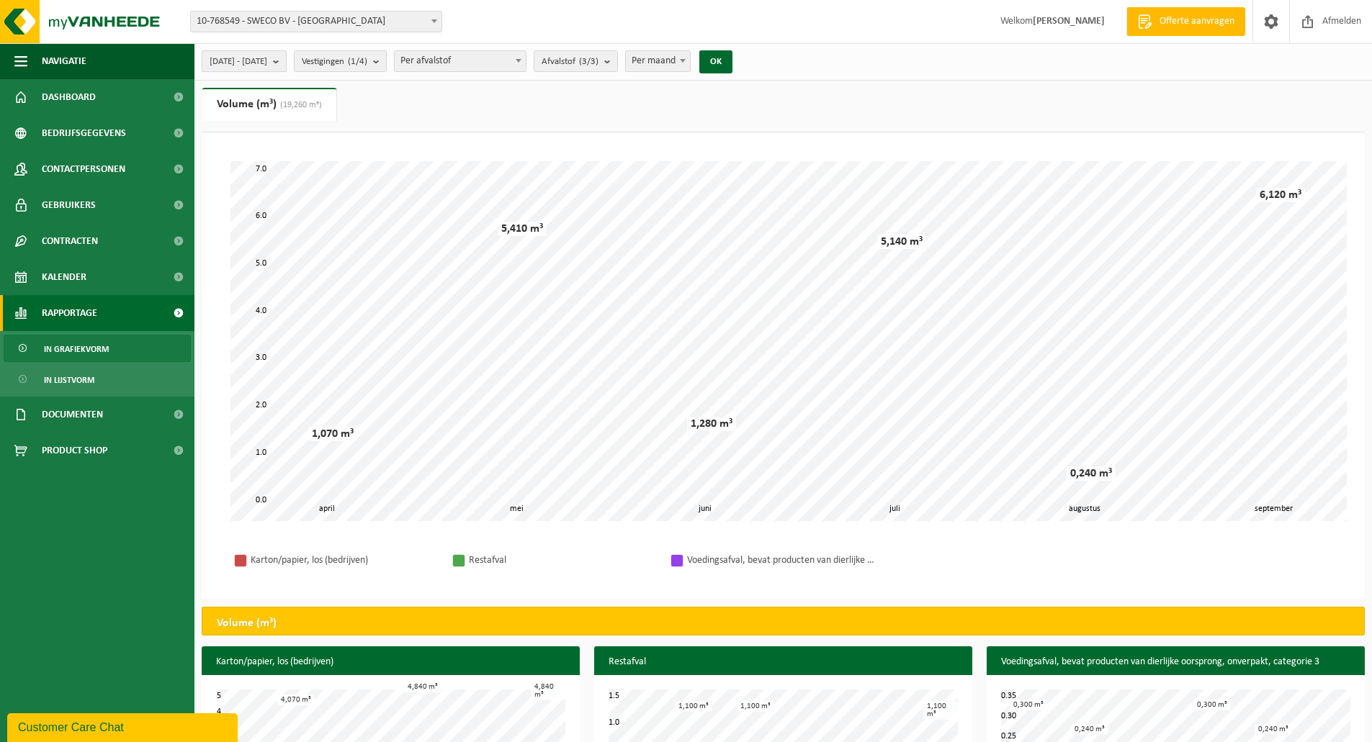
click at [267, 67] on span "2025-04-01 - 2025-09-29" at bounding box center [239, 62] width 58 height 22
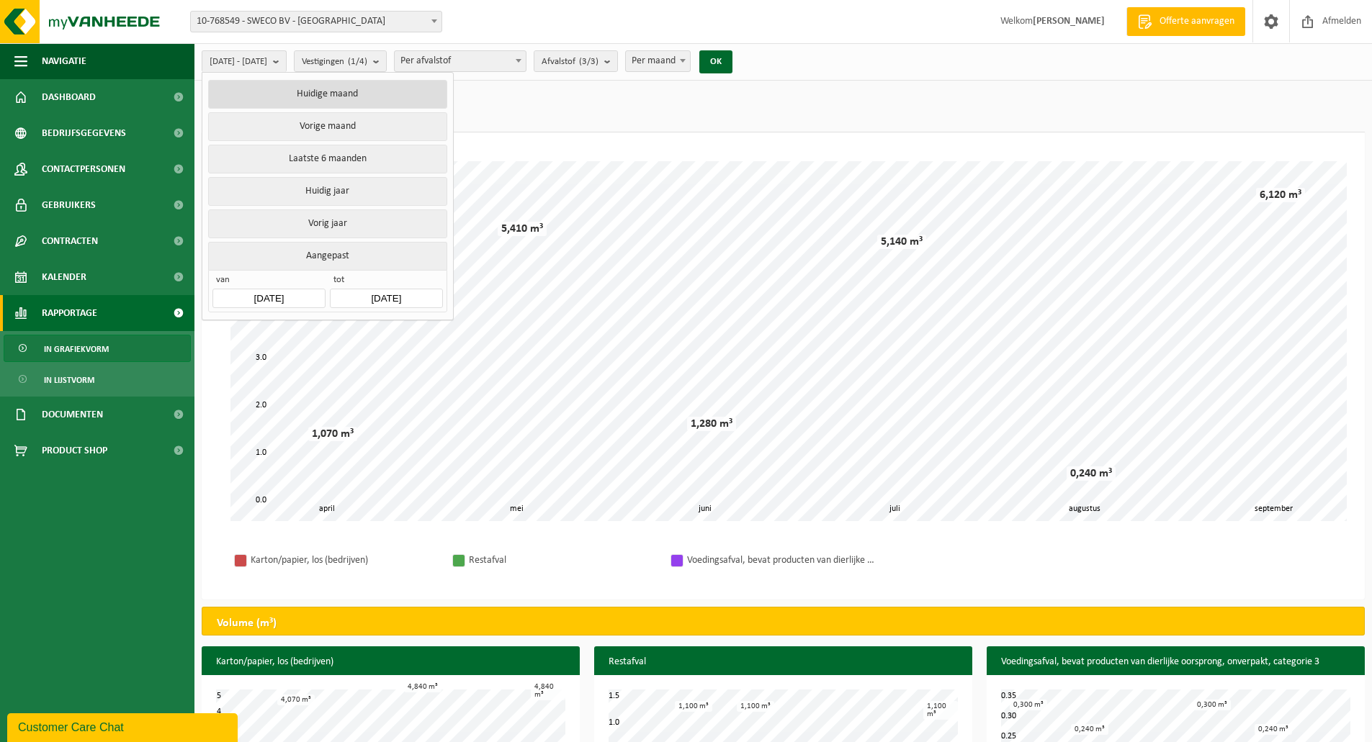
click at [385, 93] on button "Huidige maand" at bounding box center [327, 94] width 238 height 29
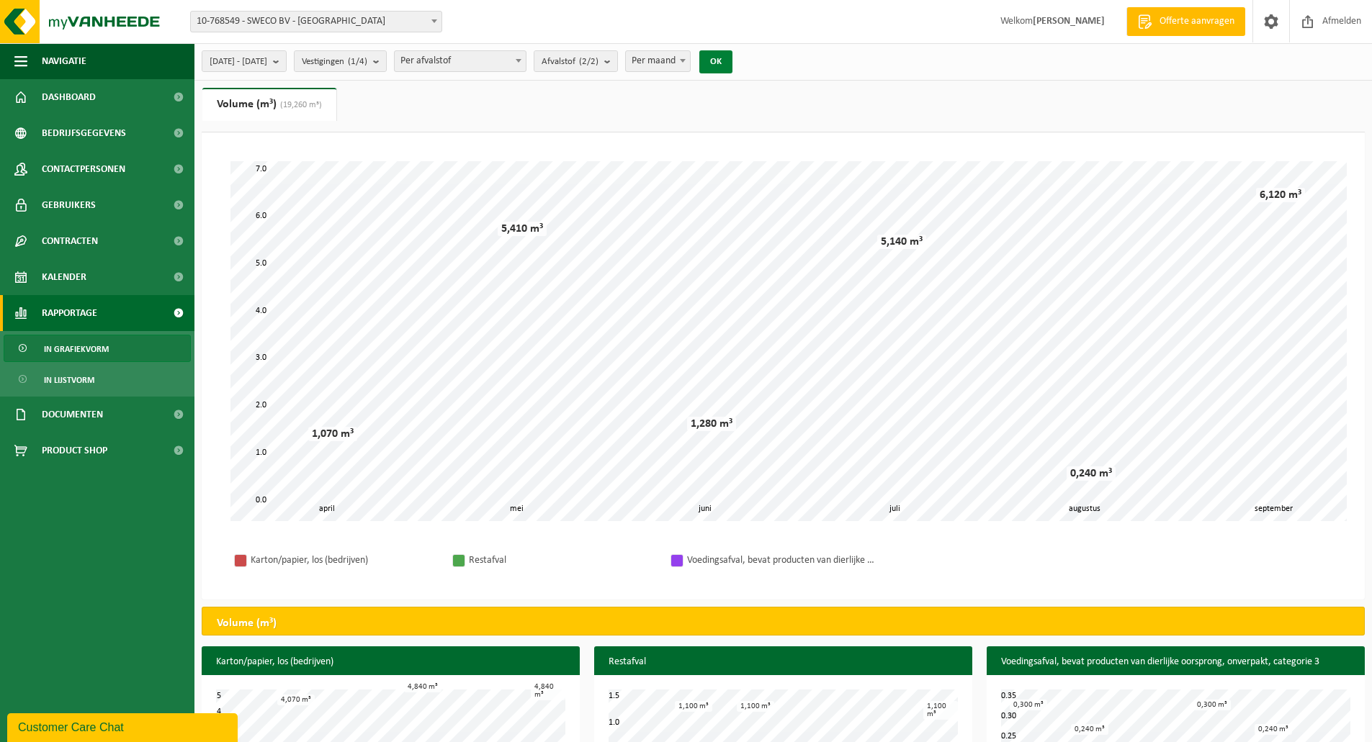
click at [732, 62] on button "OK" at bounding box center [715, 61] width 33 height 23
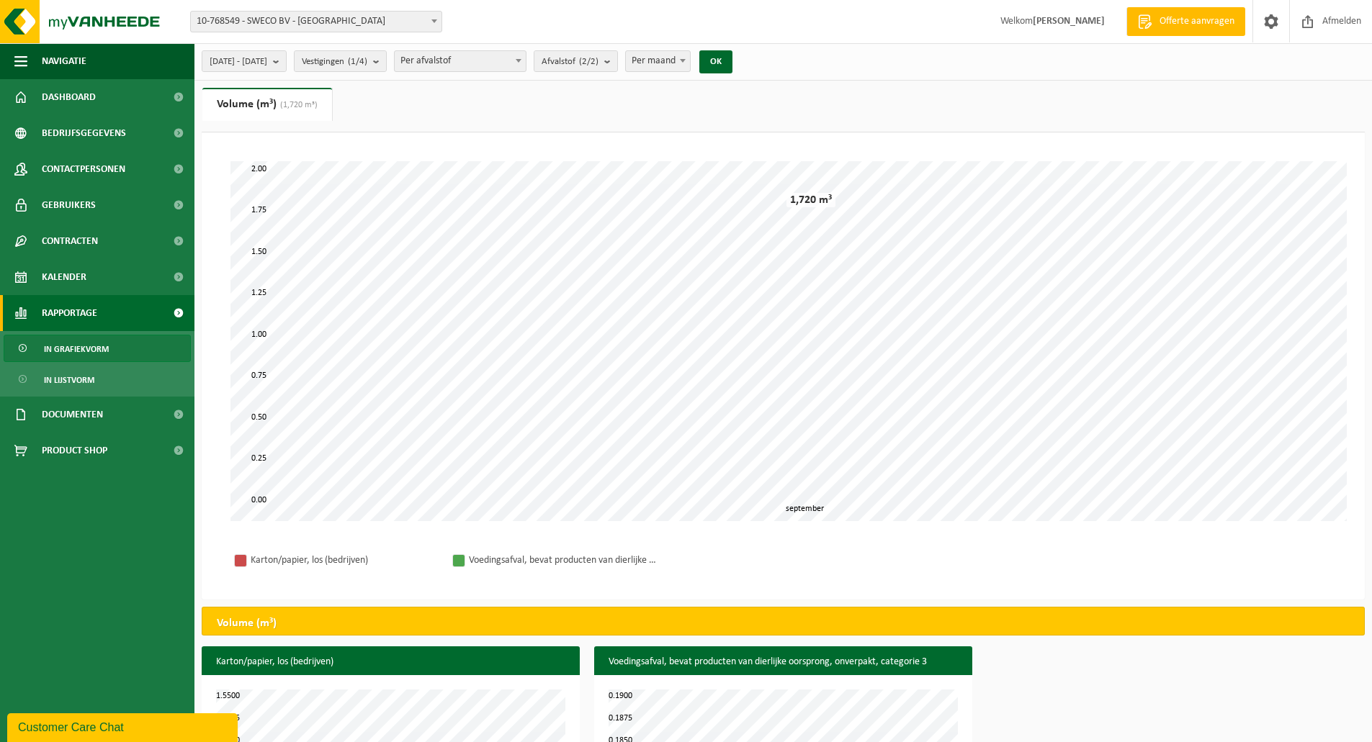
click at [667, 60] on span "Per maand" at bounding box center [658, 61] width 64 height 20
select select "1"
click at [732, 58] on button "OK" at bounding box center [715, 61] width 33 height 23
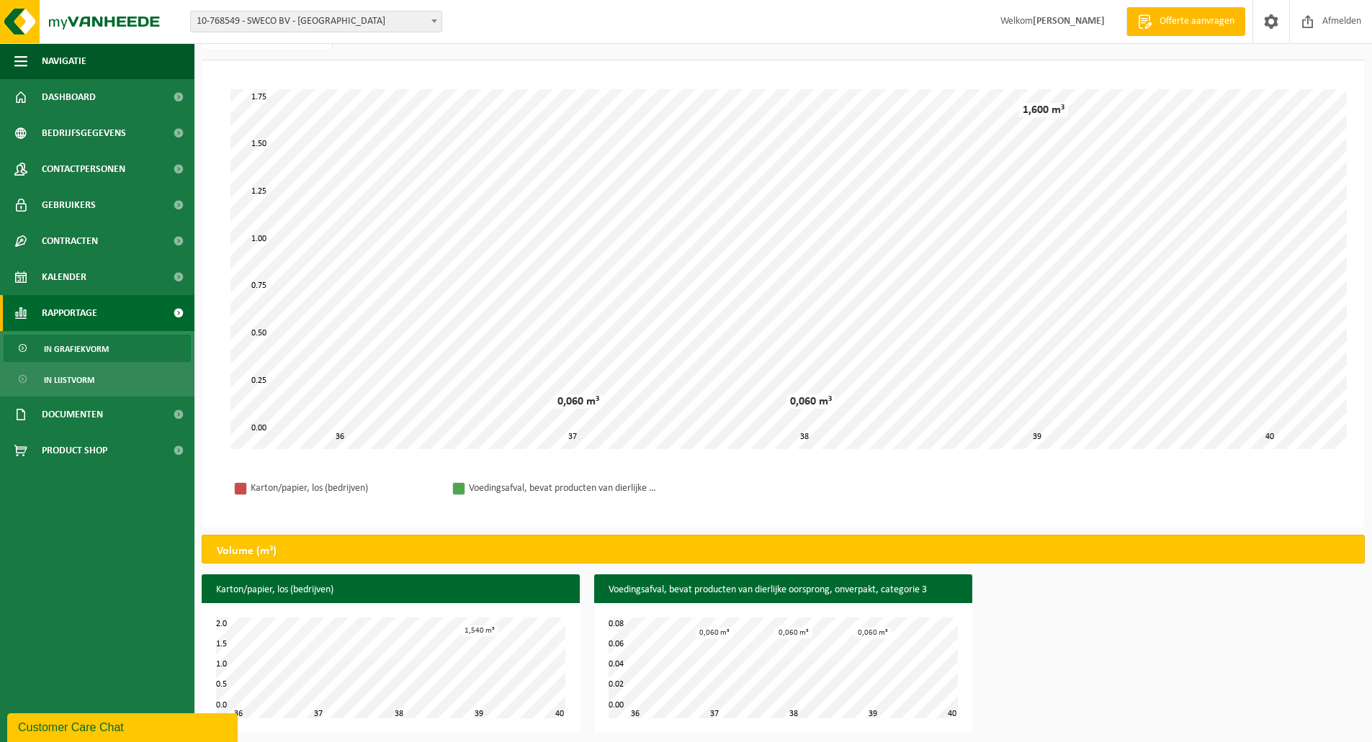
scroll to position [76, 0]
